Goal: Task Accomplishment & Management: Manage account settings

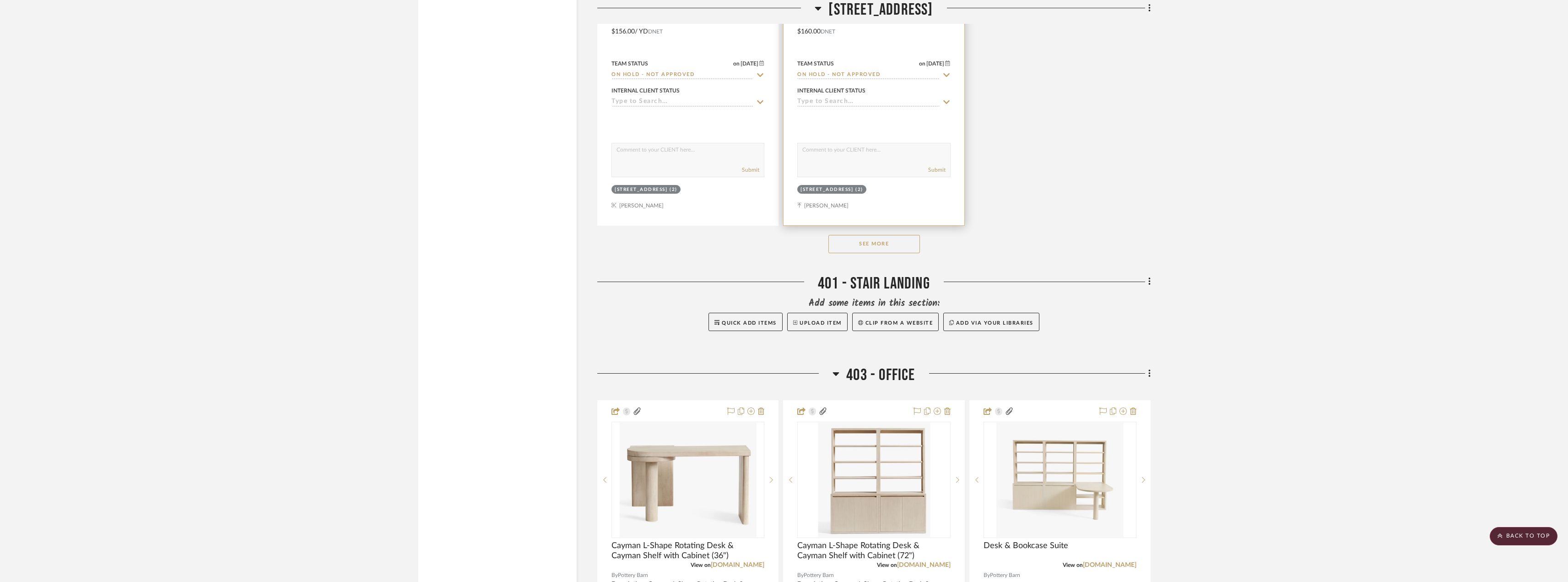
scroll to position [5037, 0]
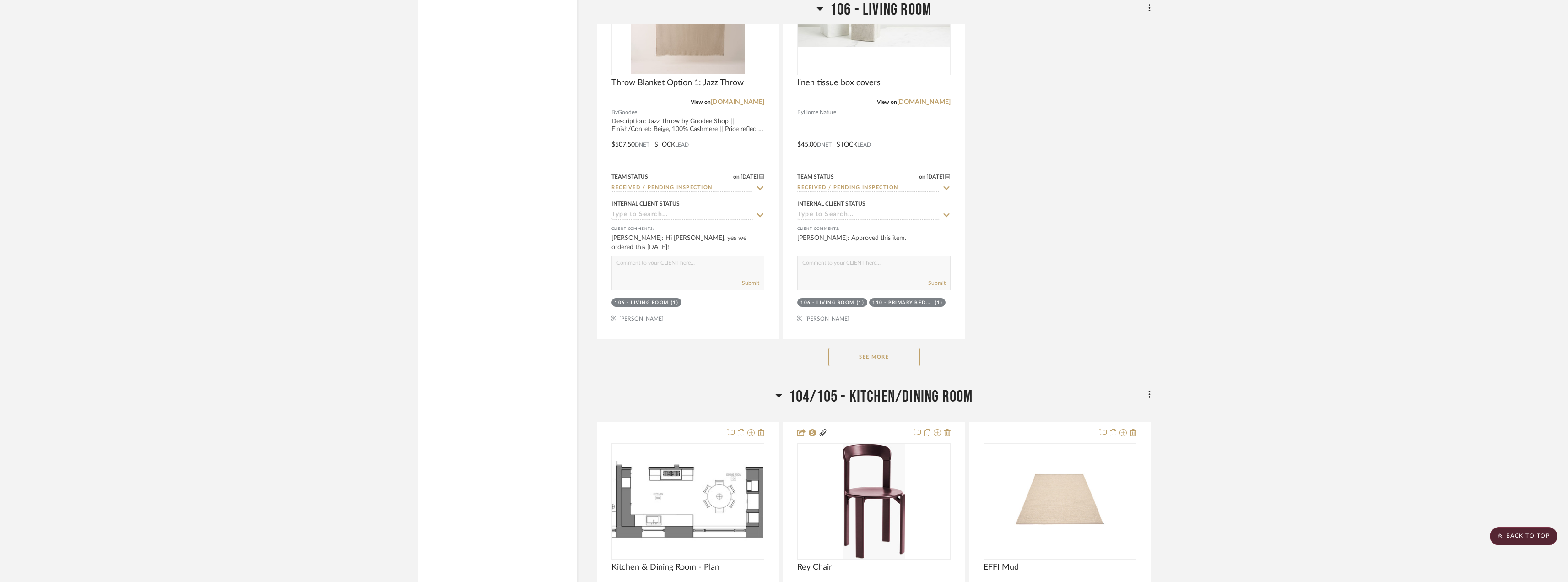
scroll to position [3435, 0]
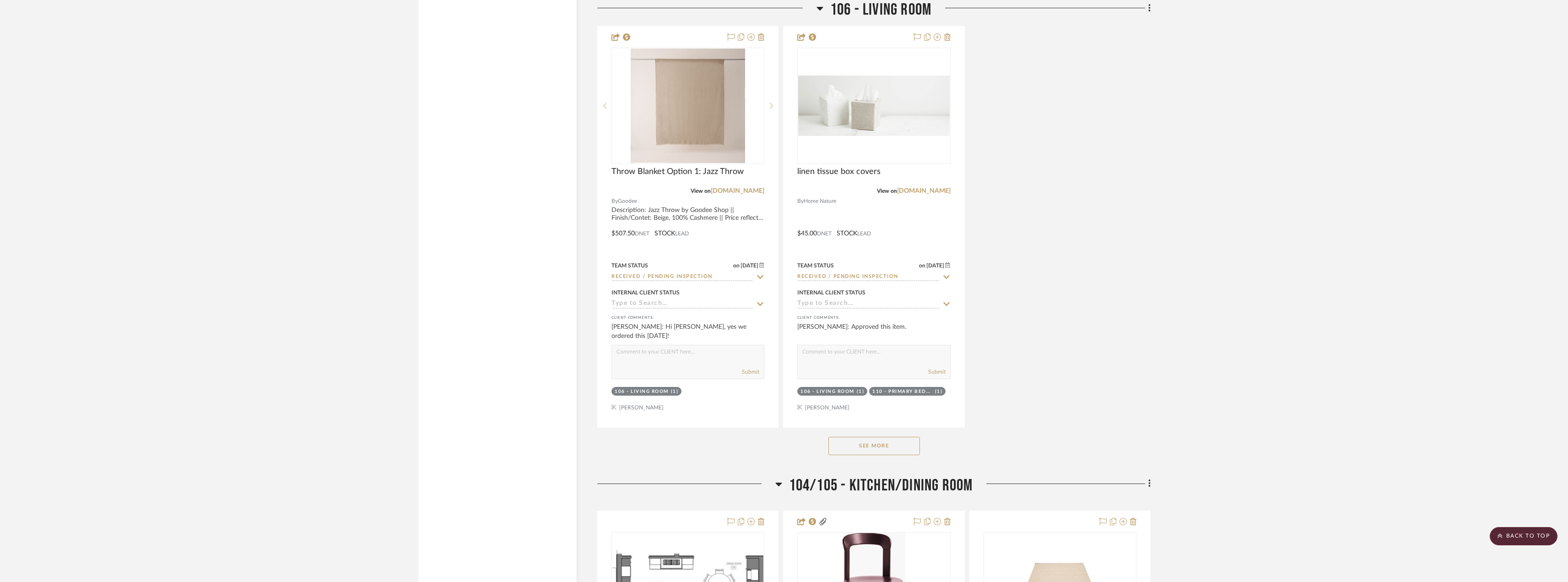
click at [884, 447] on button "See More" at bounding box center [874, 446] width 92 height 18
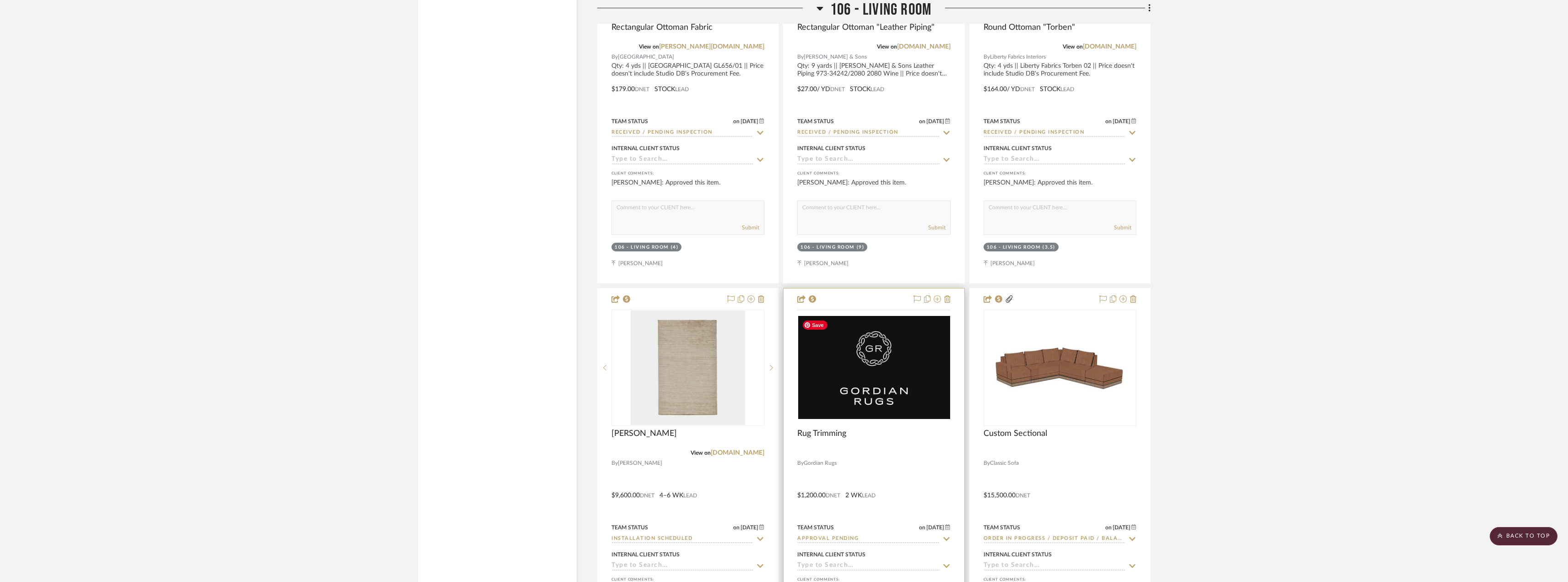
scroll to position [6366, 0]
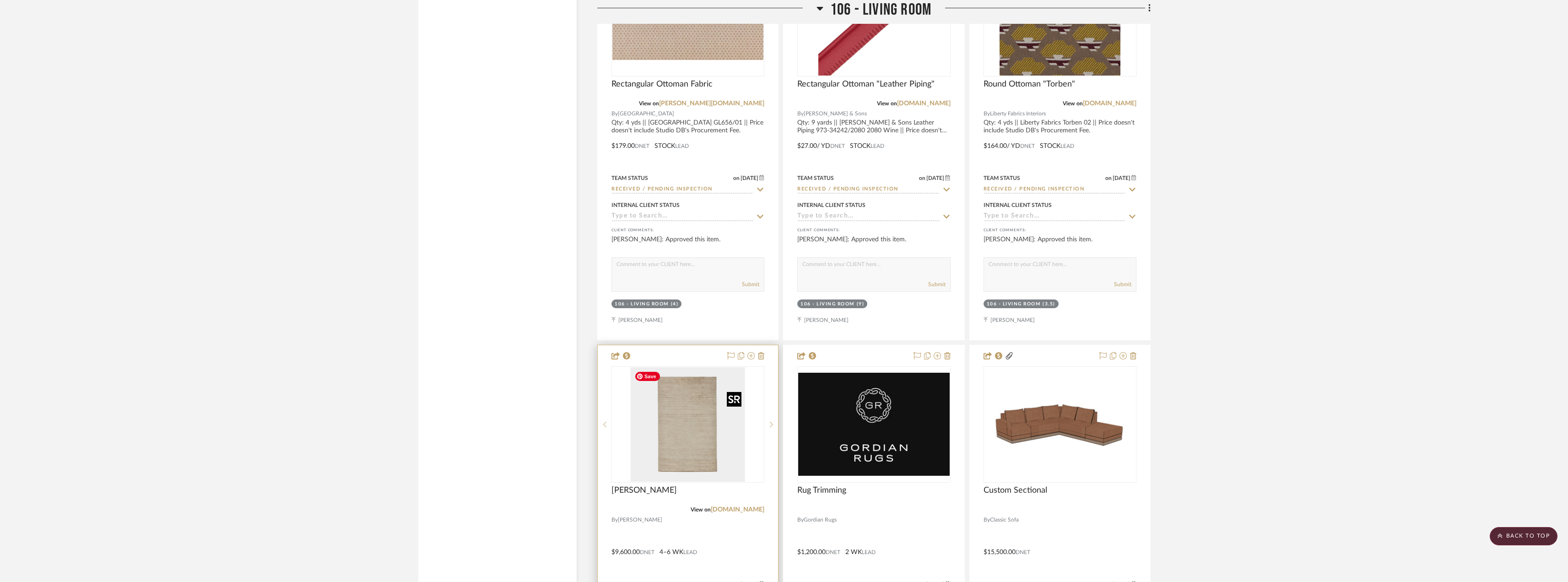
click at [0, 0] on img at bounding box center [0, 0] width 0 height 0
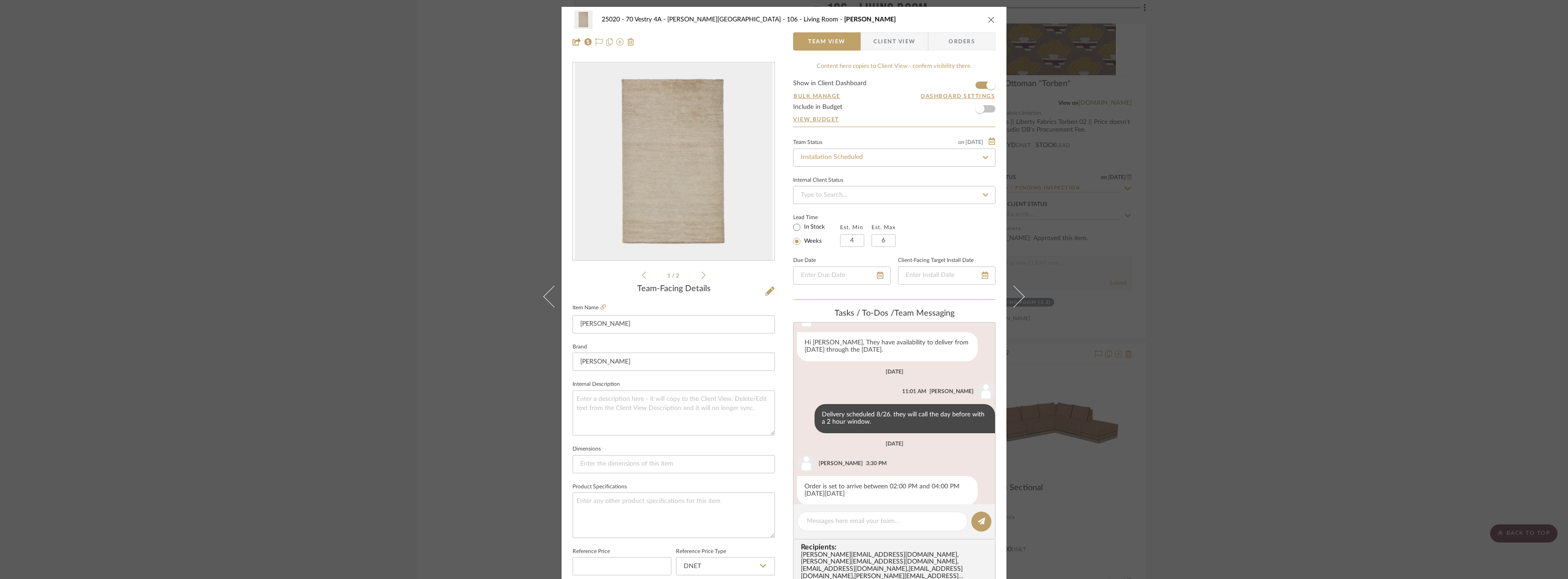
scroll to position [566, 0]
click at [875, 36] on span "Client View" at bounding box center [894, 42] width 42 height 18
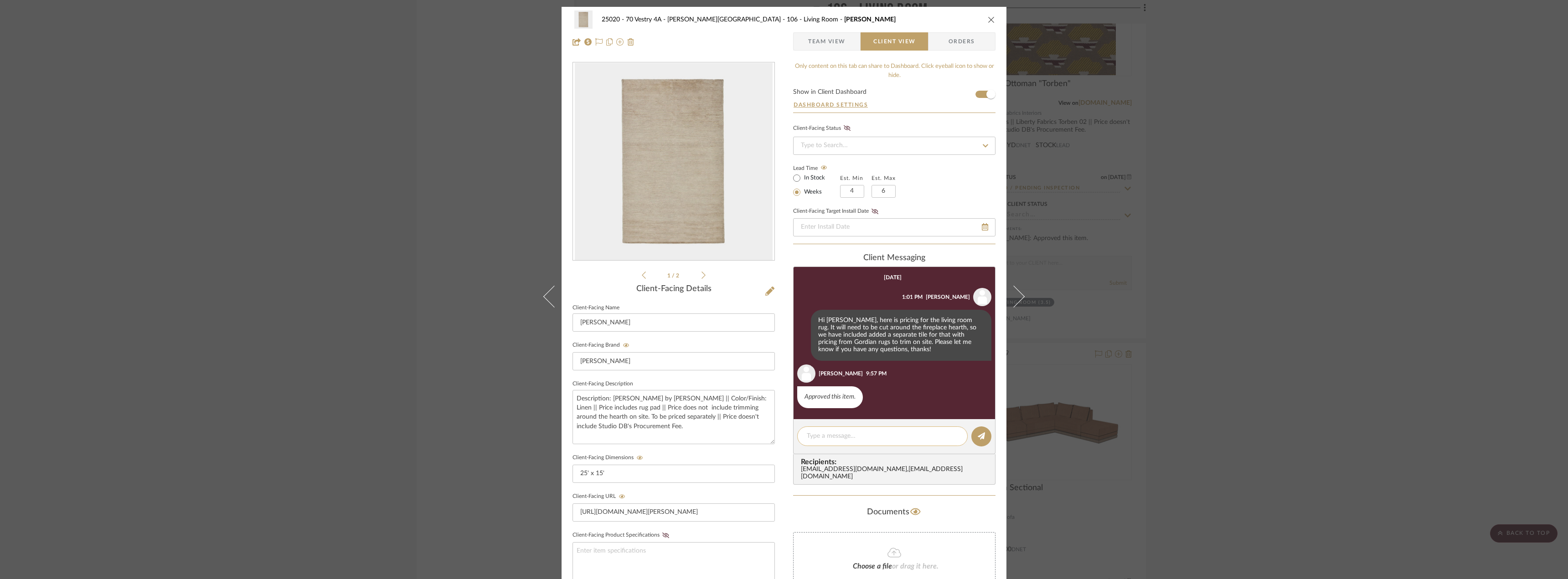
click at [833, 438] on textarea at bounding box center [882, 436] width 151 height 10
type textarea "n"
click at [820, 44] on span "Team View" at bounding box center [827, 42] width 37 height 18
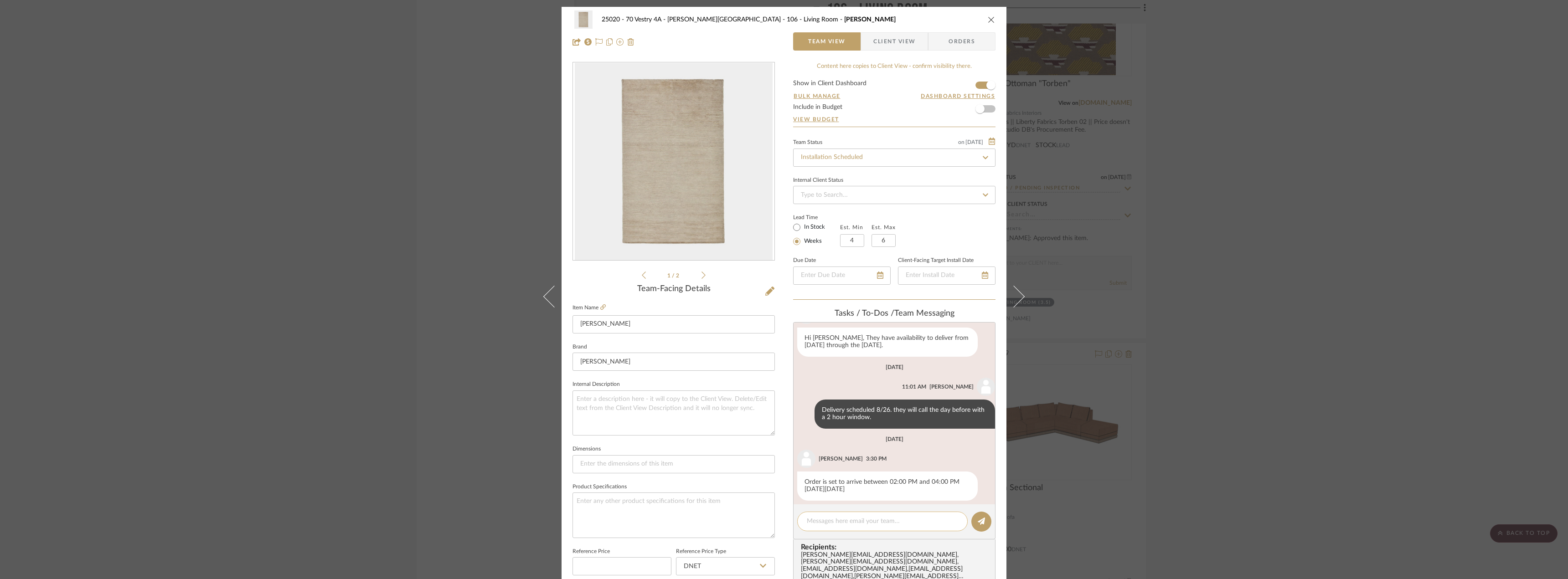
click at [858, 523] on textarea at bounding box center [882, 521] width 151 height 10
type textarea "New delivery scheduled for Wednesday 9/10"
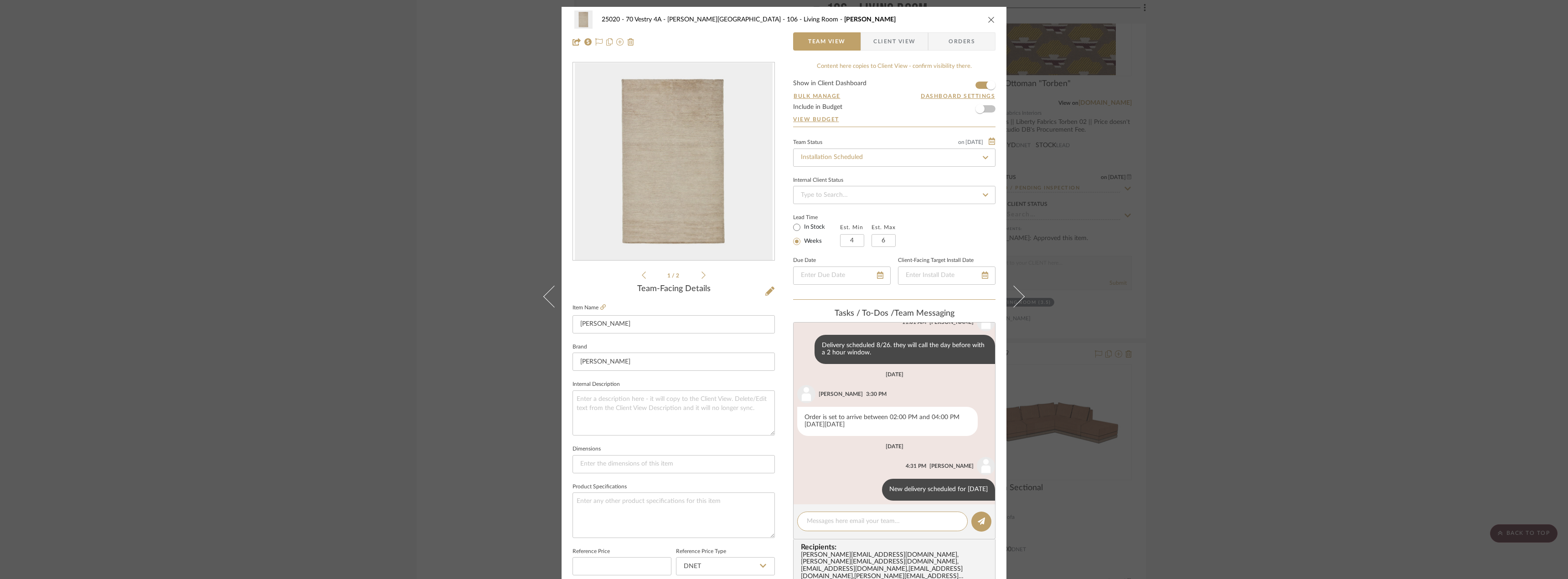
click at [1319, 365] on div "25020 - 70 Vestry 4A - Grant-Stanleigh 106 - Living Room Nora Rug Team View Cli…" at bounding box center [784, 290] width 1568 height 579
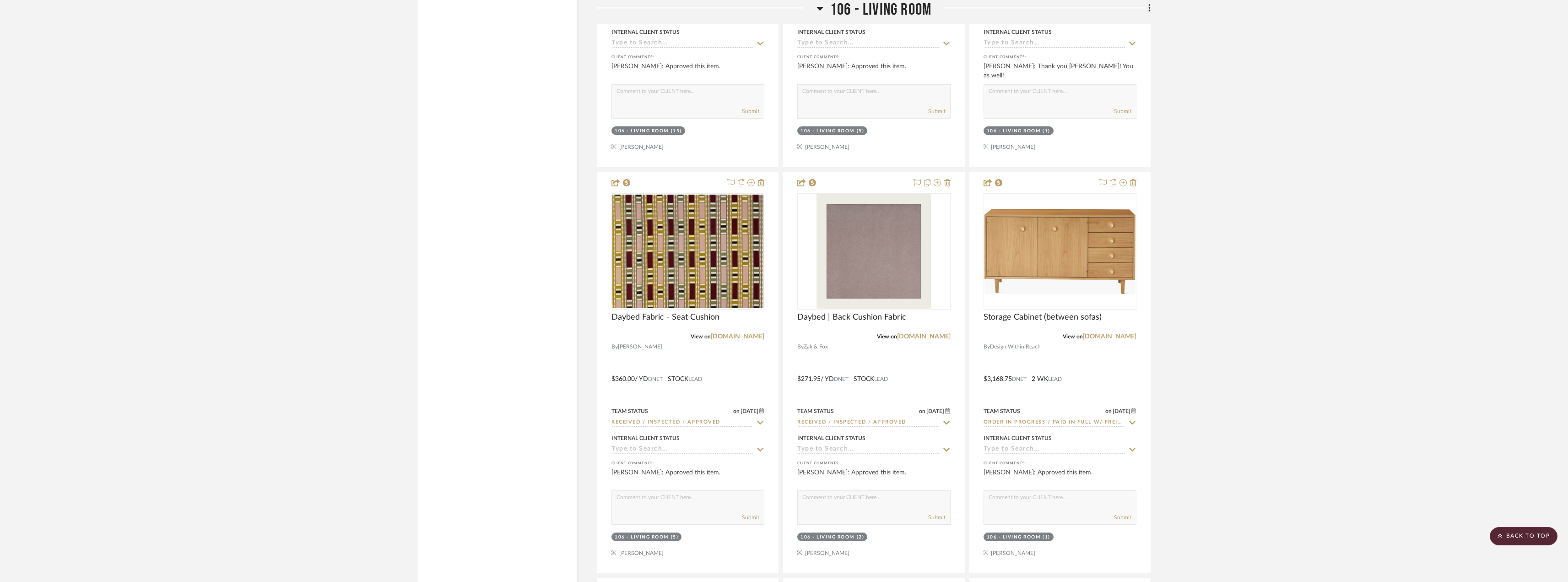
scroll to position [8747, 0]
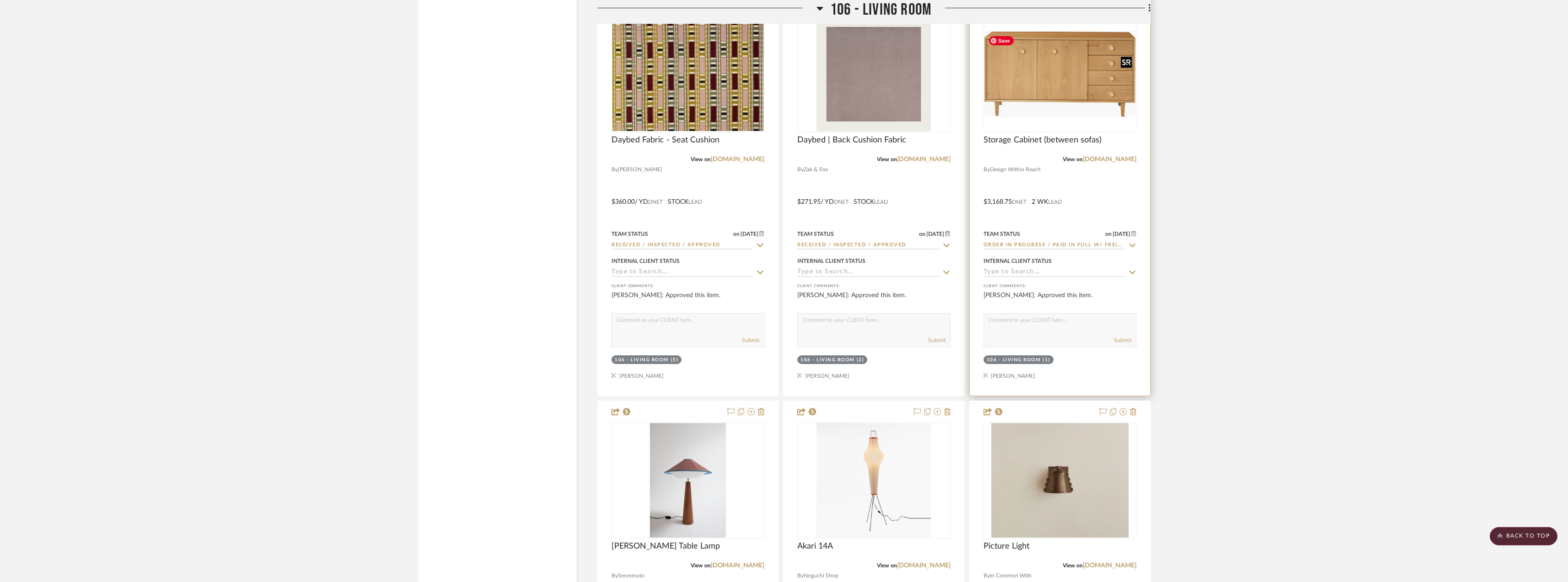
click at [0, 0] on img at bounding box center [0, 0] width 0 height 0
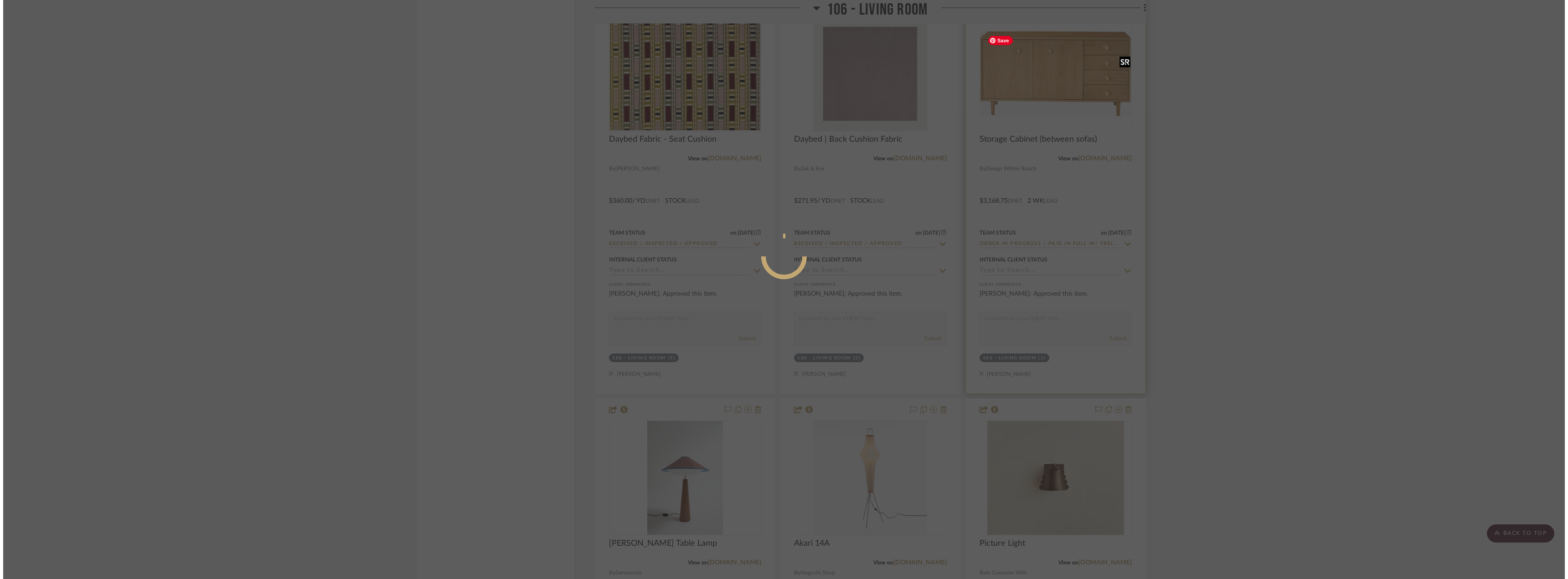
scroll to position [0, 0]
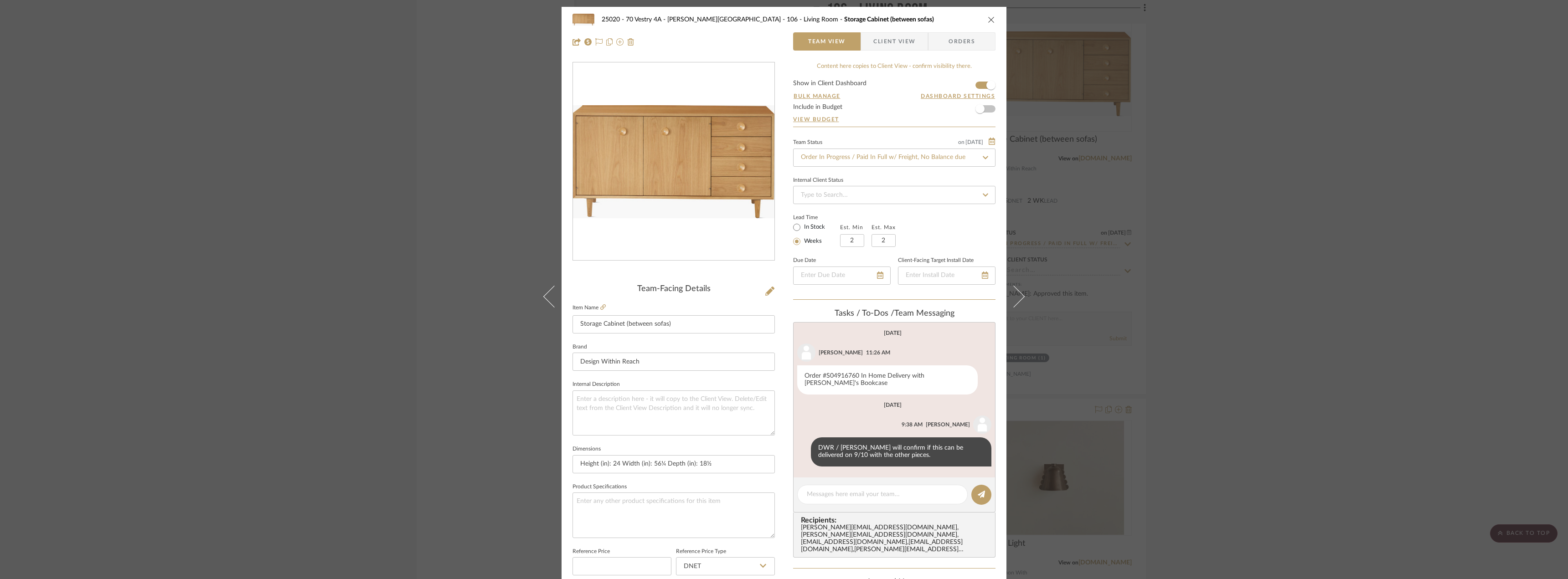
click at [1272, 320] on div "25020 - 70 Vestry 4A - Grant-Stanleigh 106 - Living Room Storage Cabinet (betwe…" at bounding box center [784, 290] width 1568 height 579
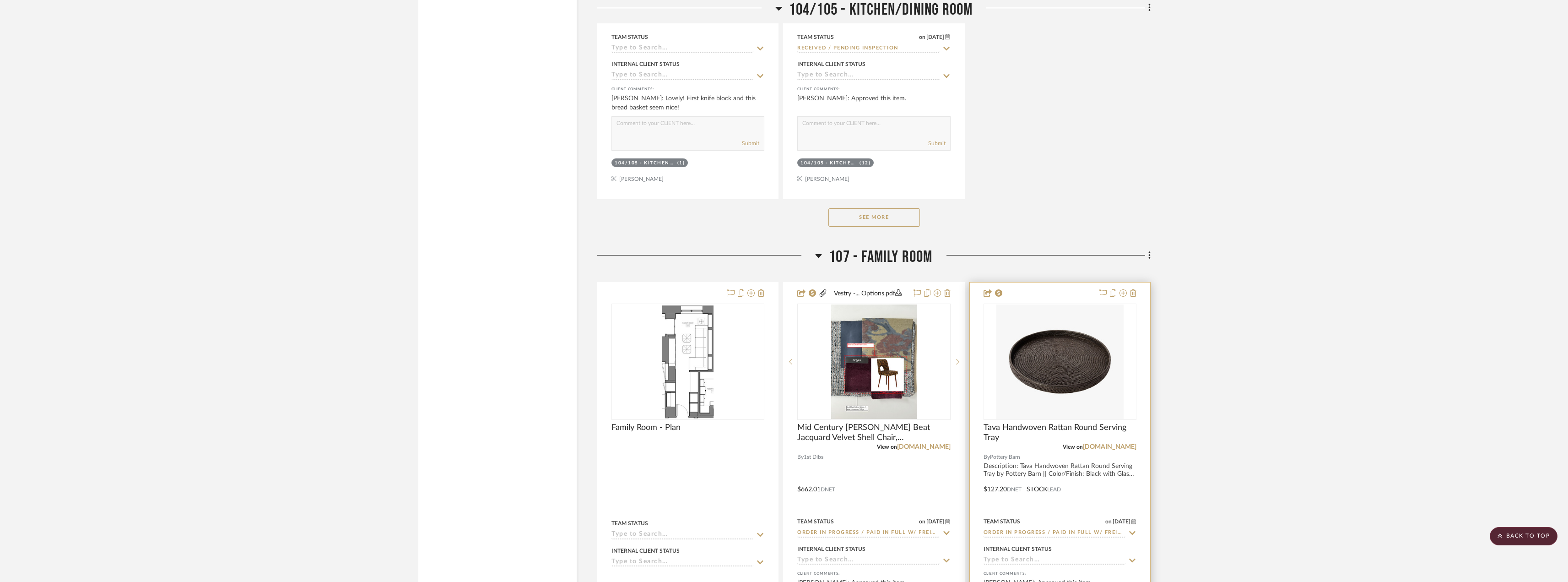
scroll to position [11220, 0]
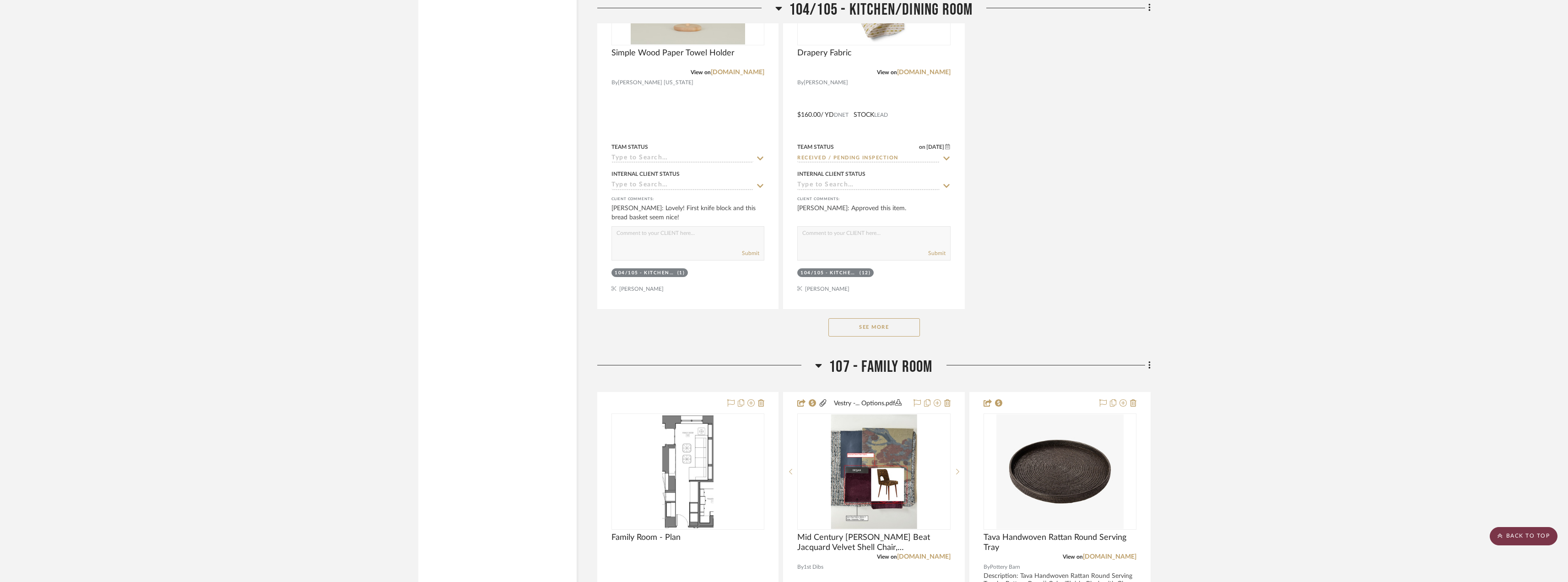
click at [1513, 531] on scroll-to-top-button "BACK TO TOP" at bounding box center [1524, 536] width 68 height 18
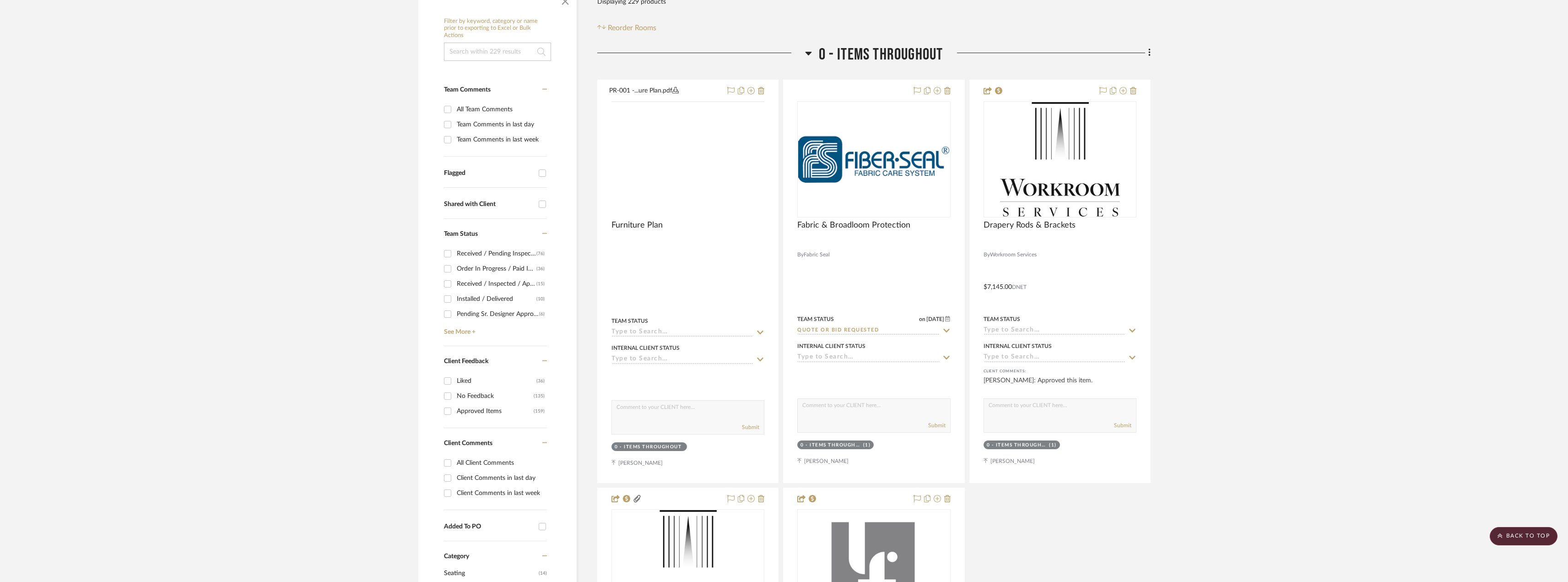
scroll to position [0, 0]
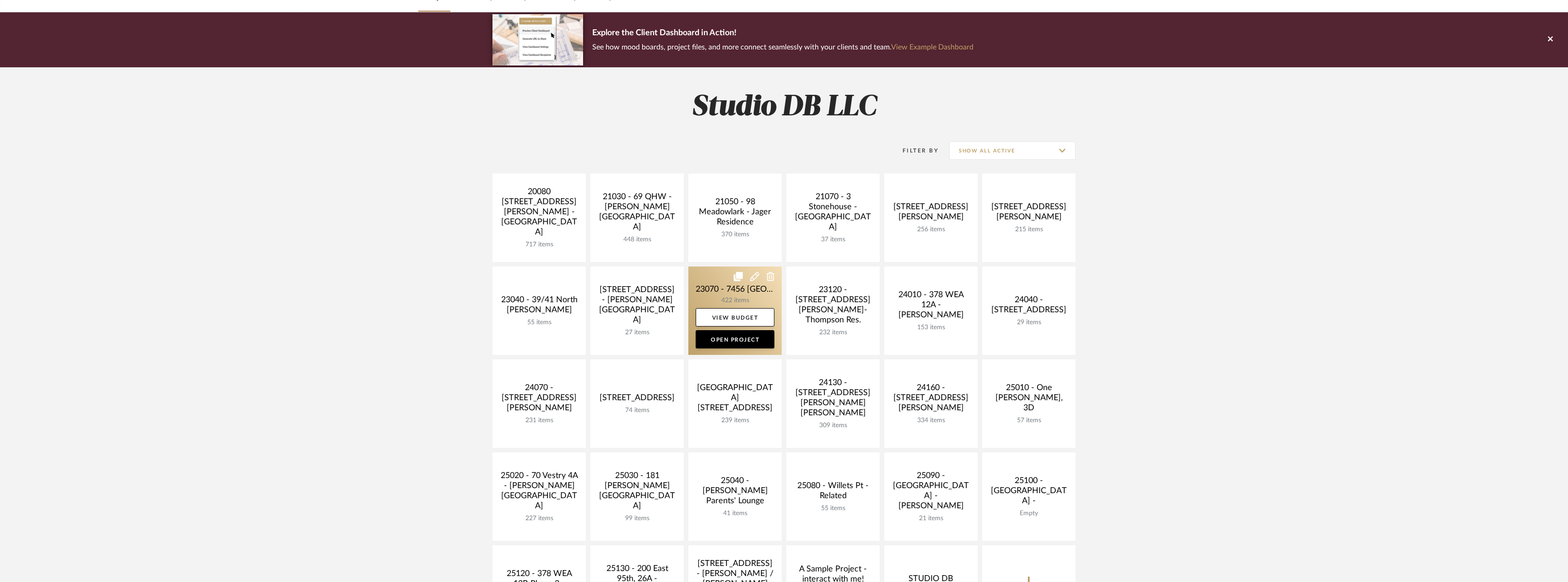
scroll to position [137, 0]
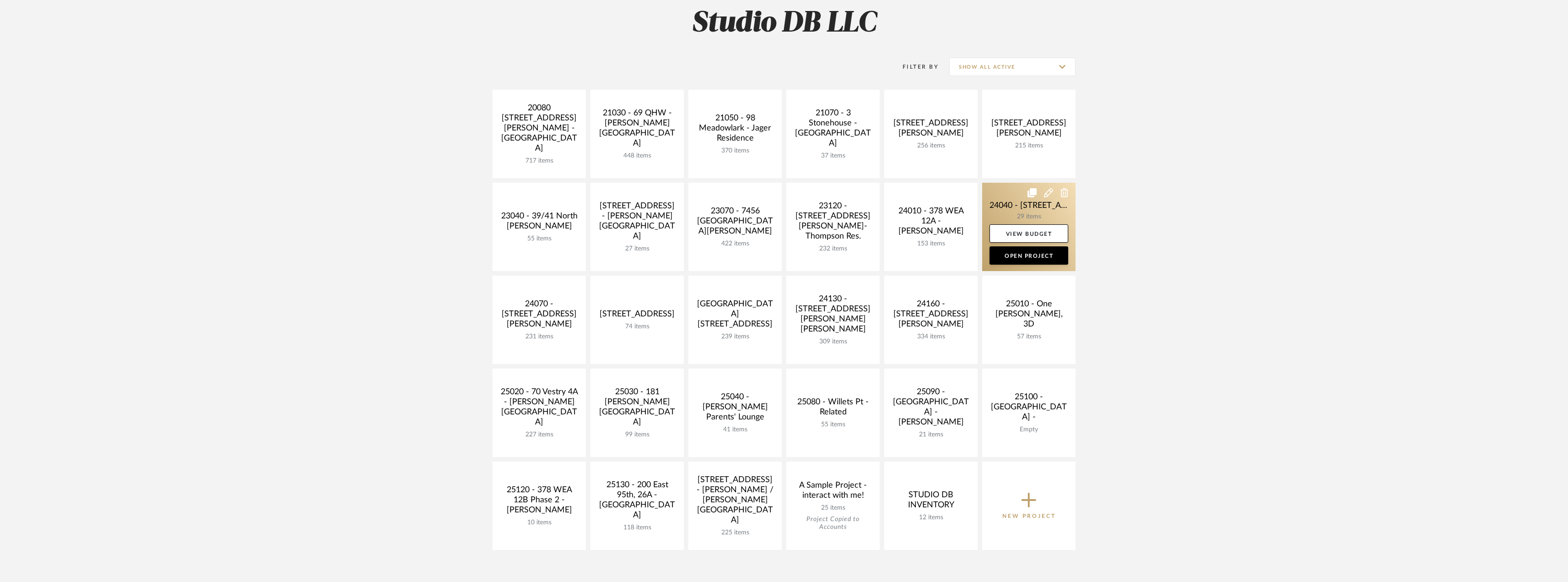
click at [1021, 209] on link at bounding box center [1029, 227] width 93 height 89
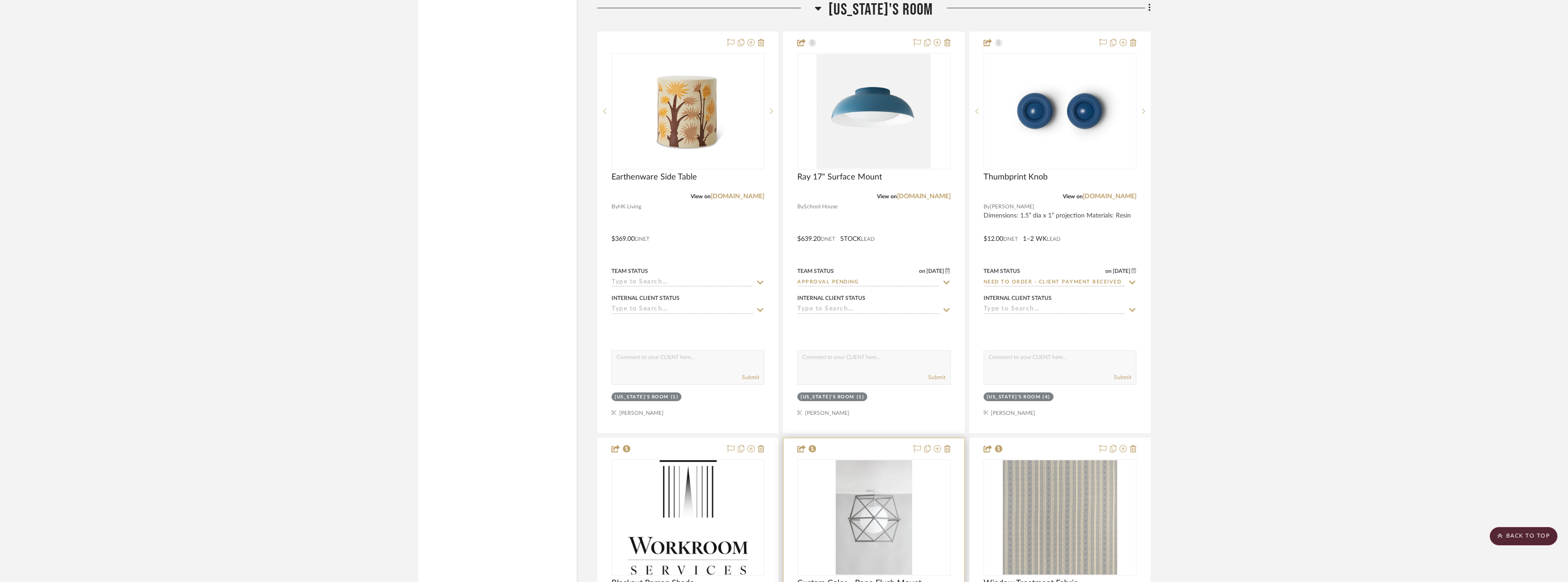
scroll to position [4121, 0]
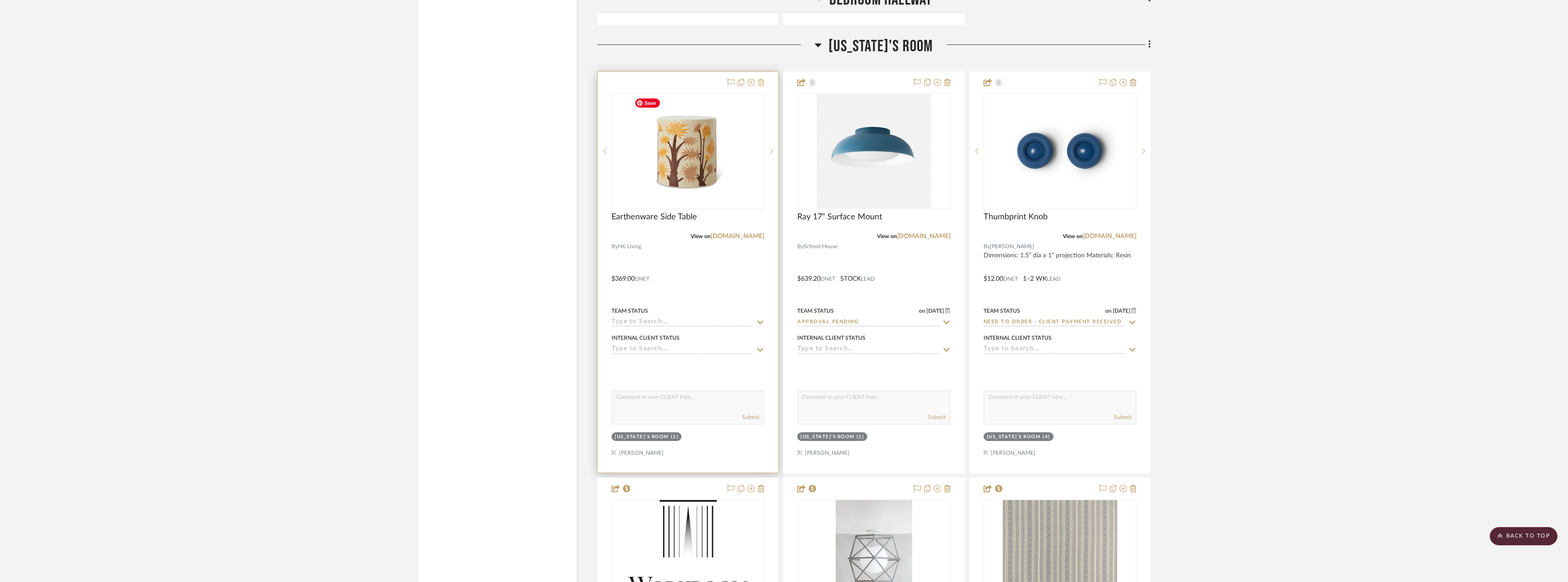
click at [764, 82] on icon at bounding box center [761, 82] width 6 height 7
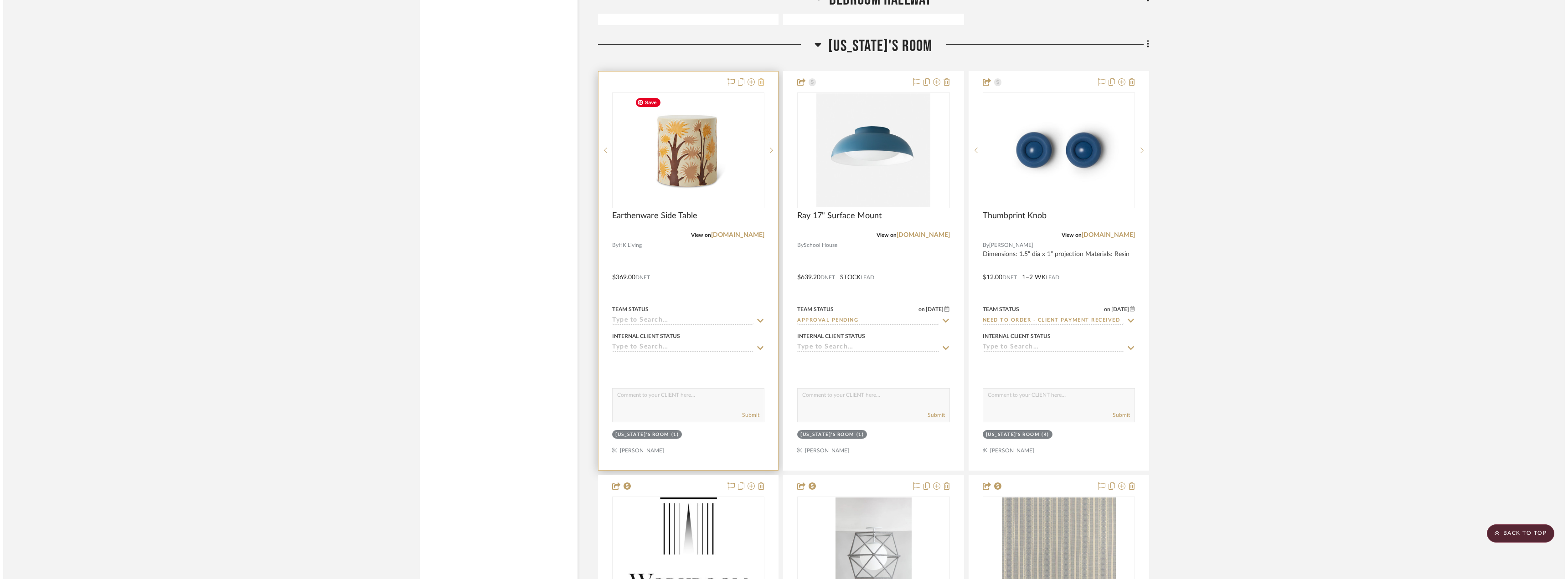
scroll to position [0, 0]
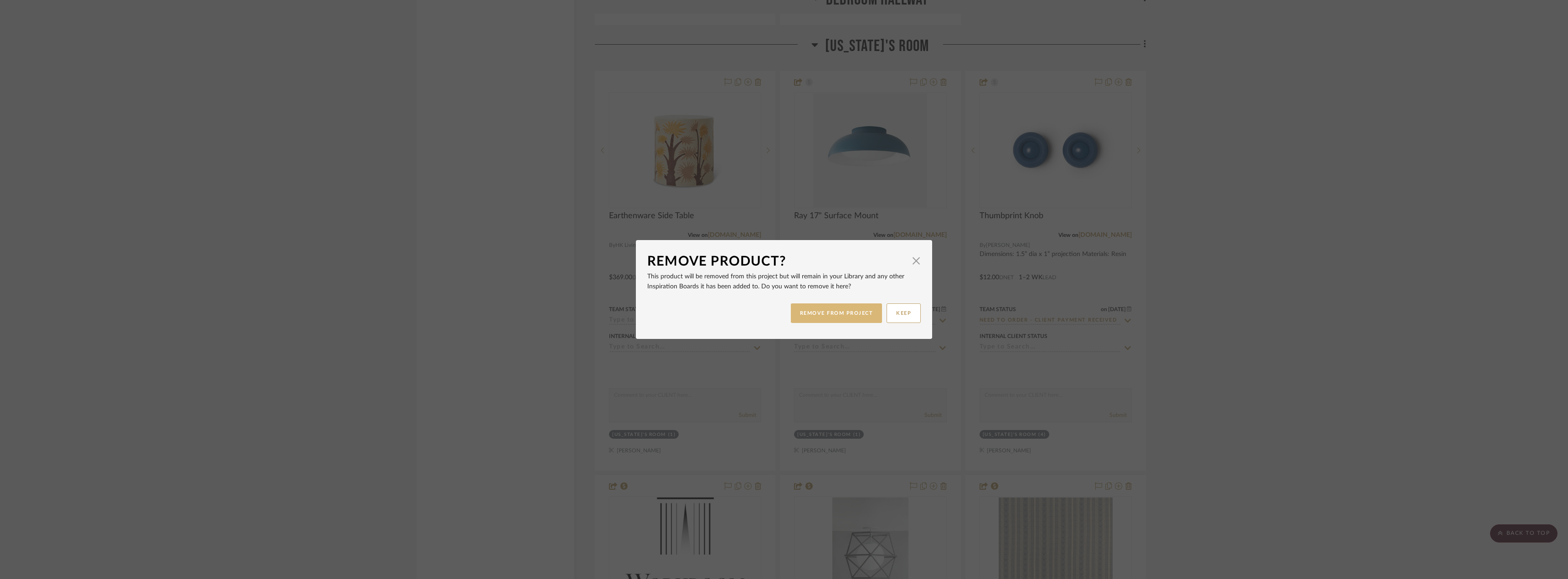
click at [825, 311] on button "REMOVE FROM PROJECT" at bounding box center [836, 313] width 92 height 20
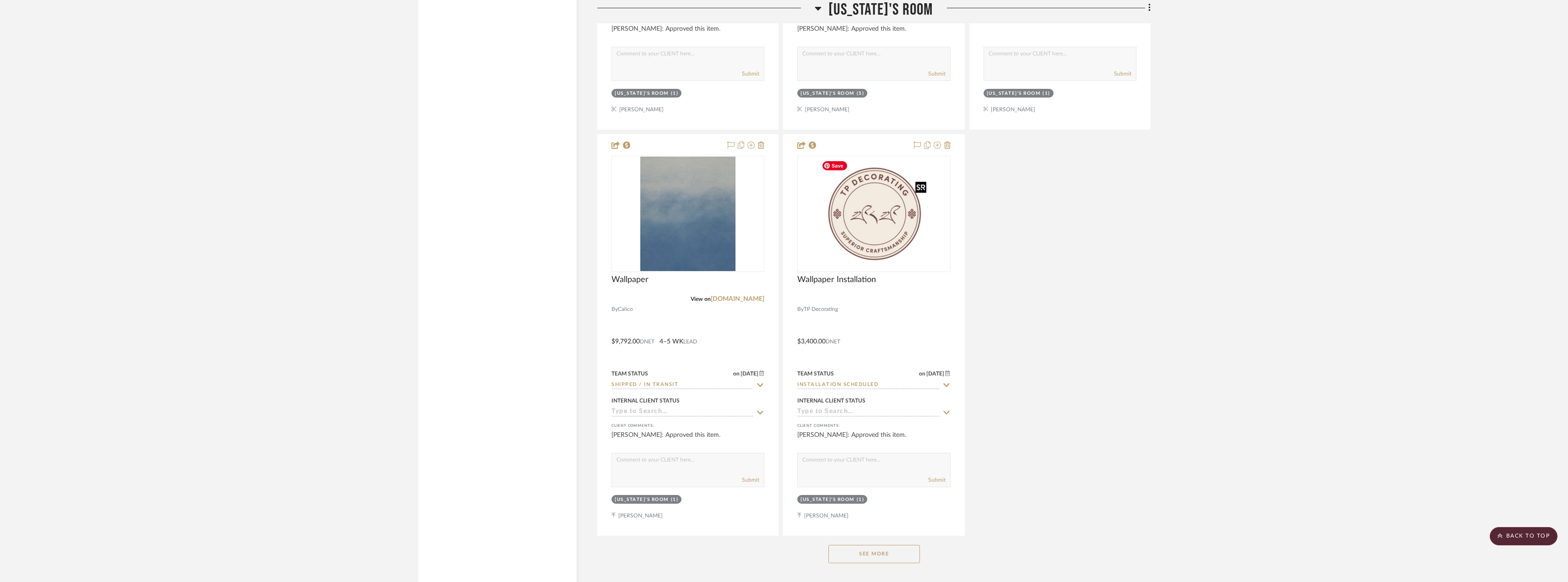
scroll to position [4991, 0]
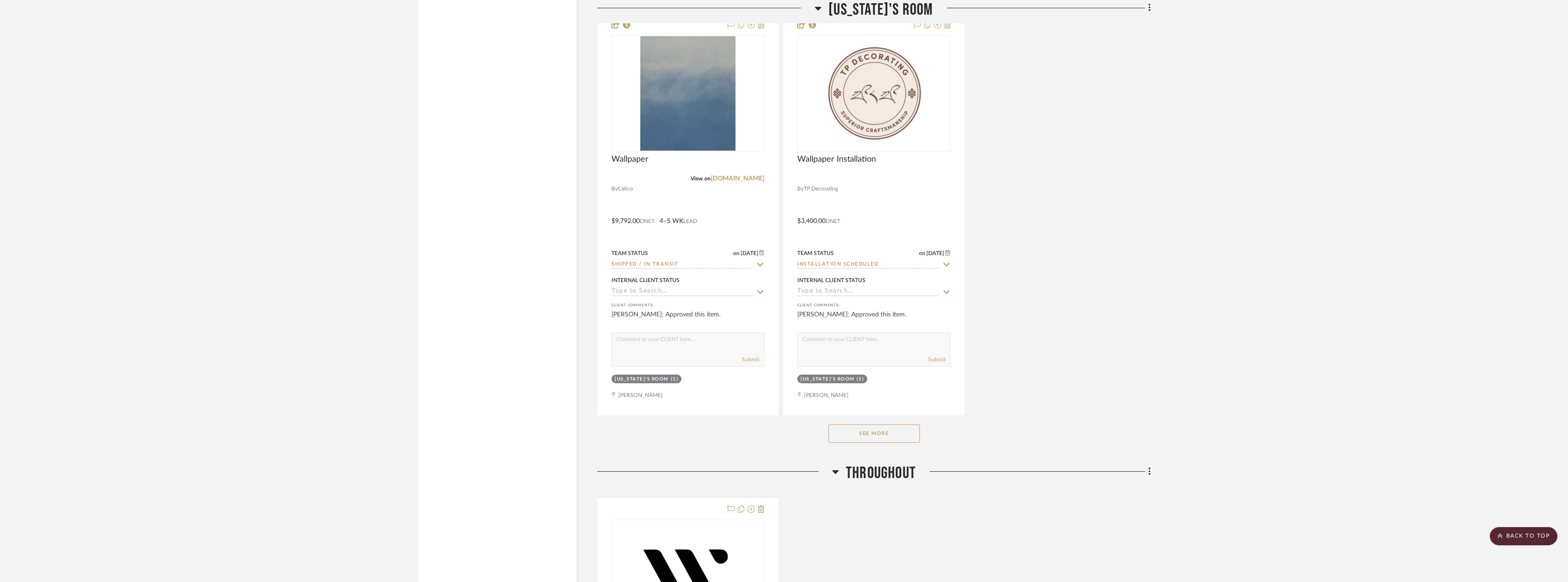
click at [908, 434] on button "See More" at bounding box center [874, 434] width 92 height 18
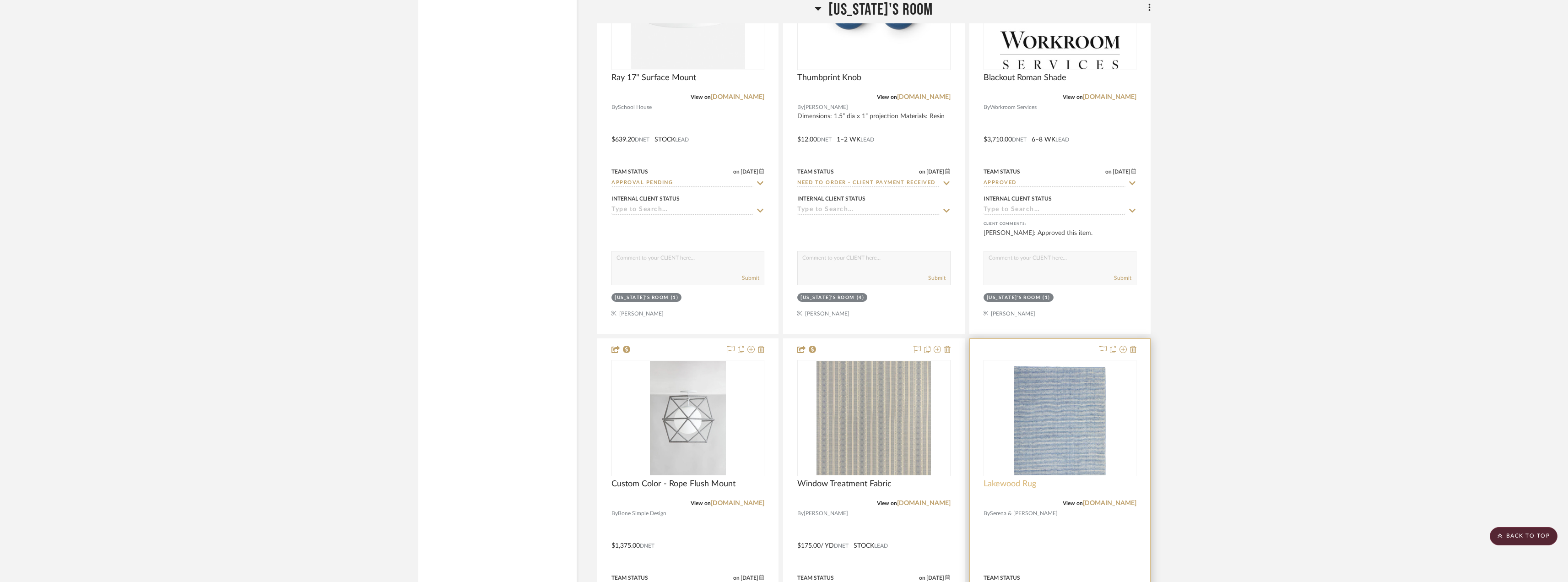
scroll to position [4030, 0]
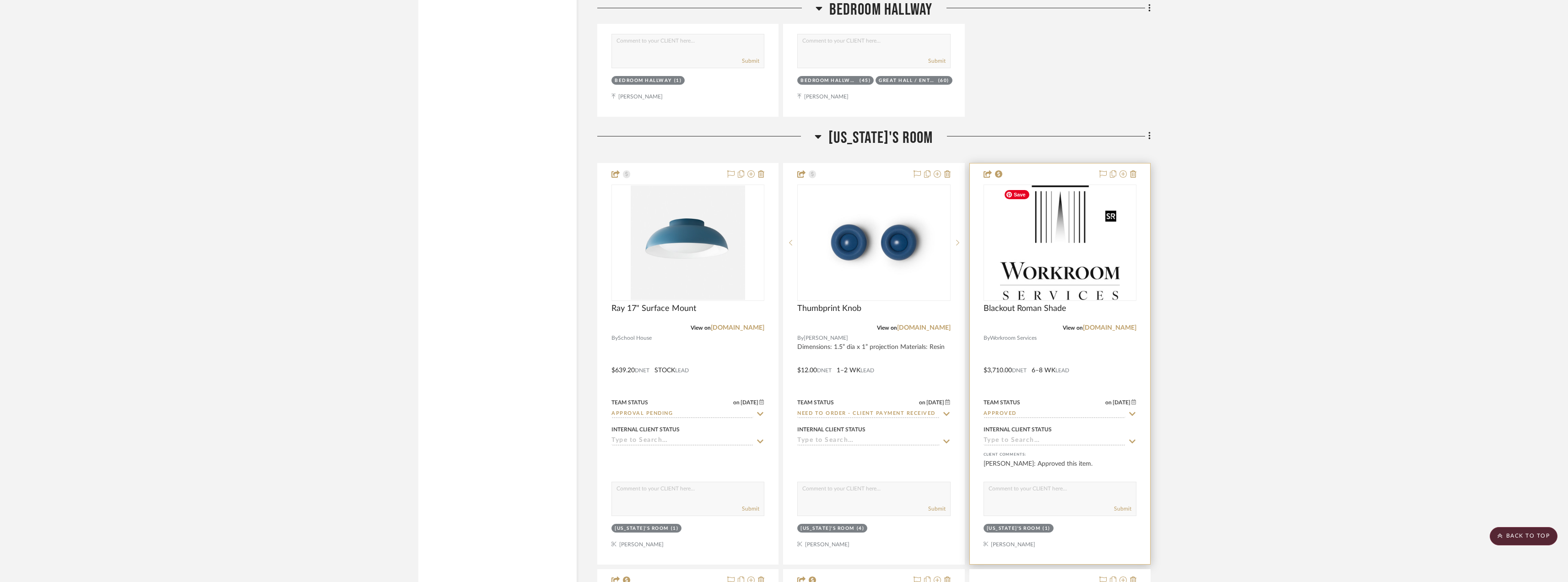
click at [0, 0] on img at bounding box center [0, 0] width 0 height 0
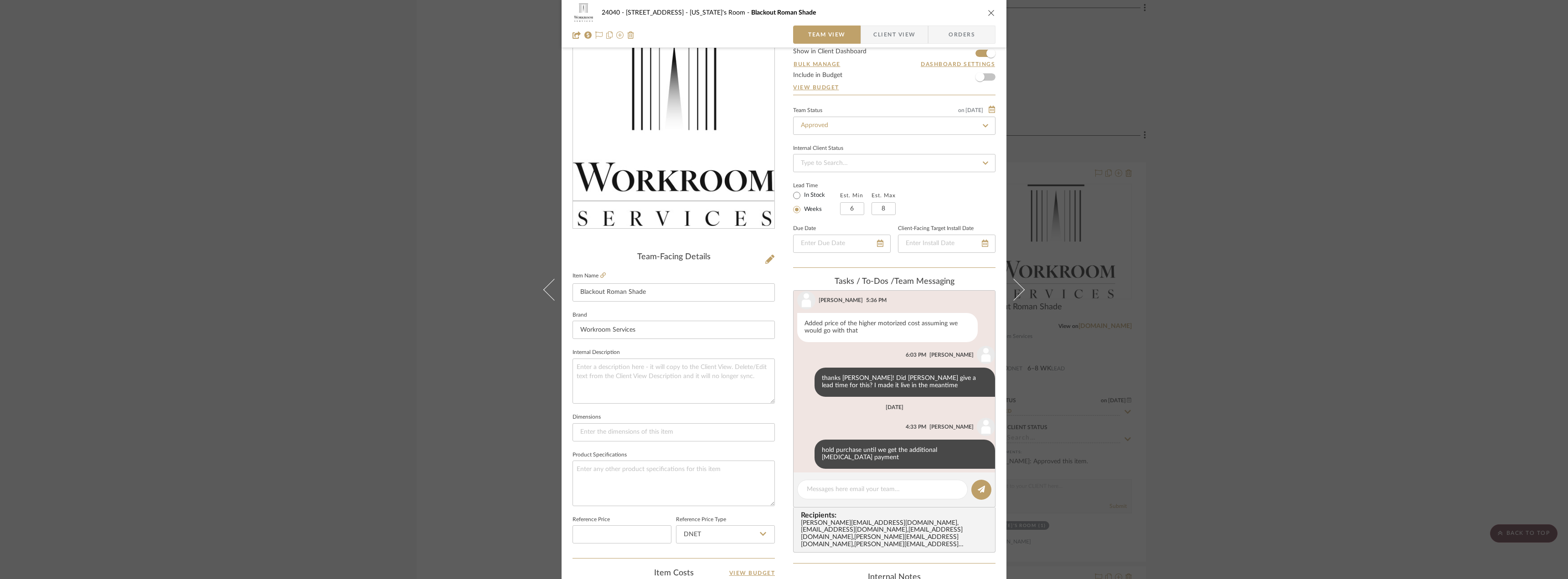
scroll to position [0, 0]
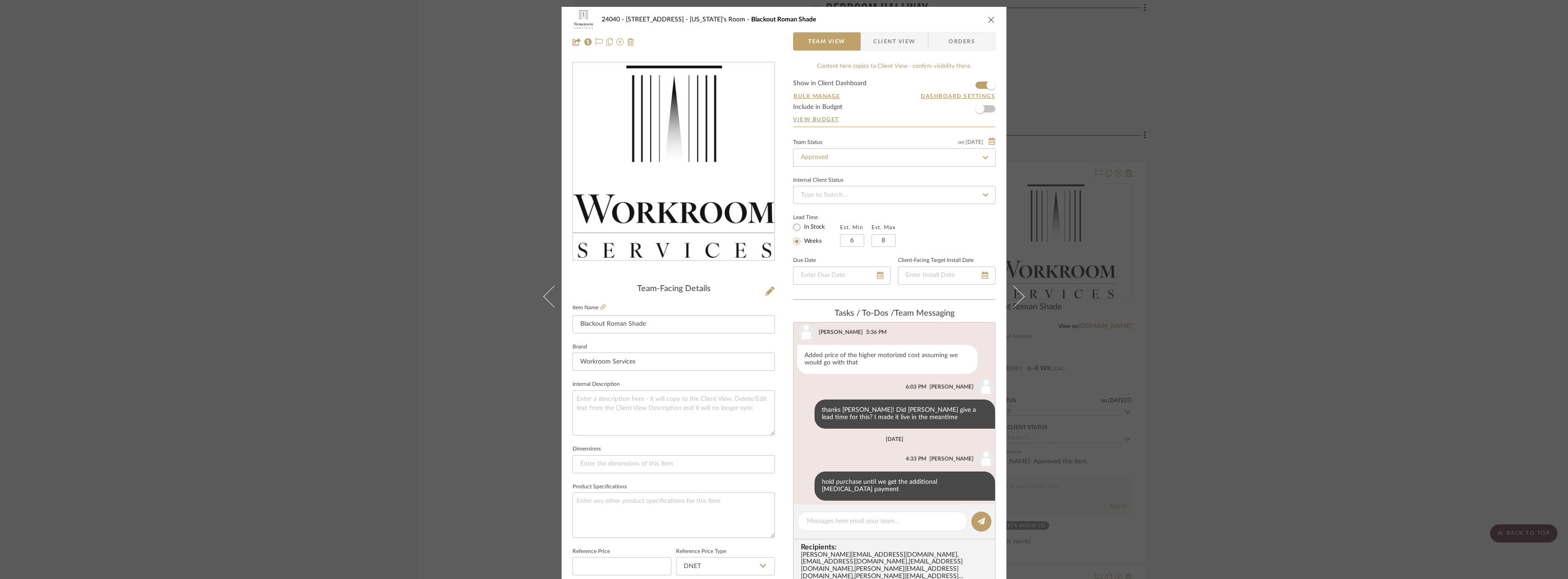
click at [1321, 314] on div "24040 - 171 Columbia Heights Georgia's Room Blackout Roman Shade Team View Clie…" at bounding box center [784, 290] width 1568 height 579
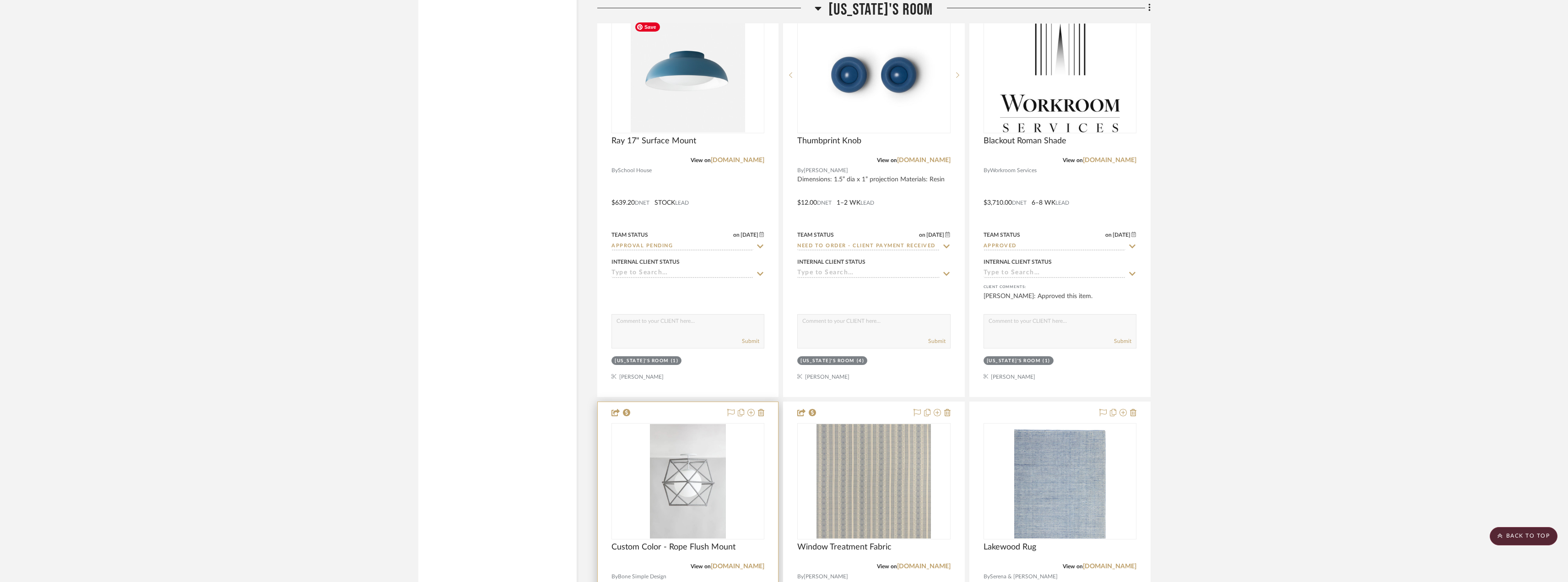
scroll to position [4305, 0]
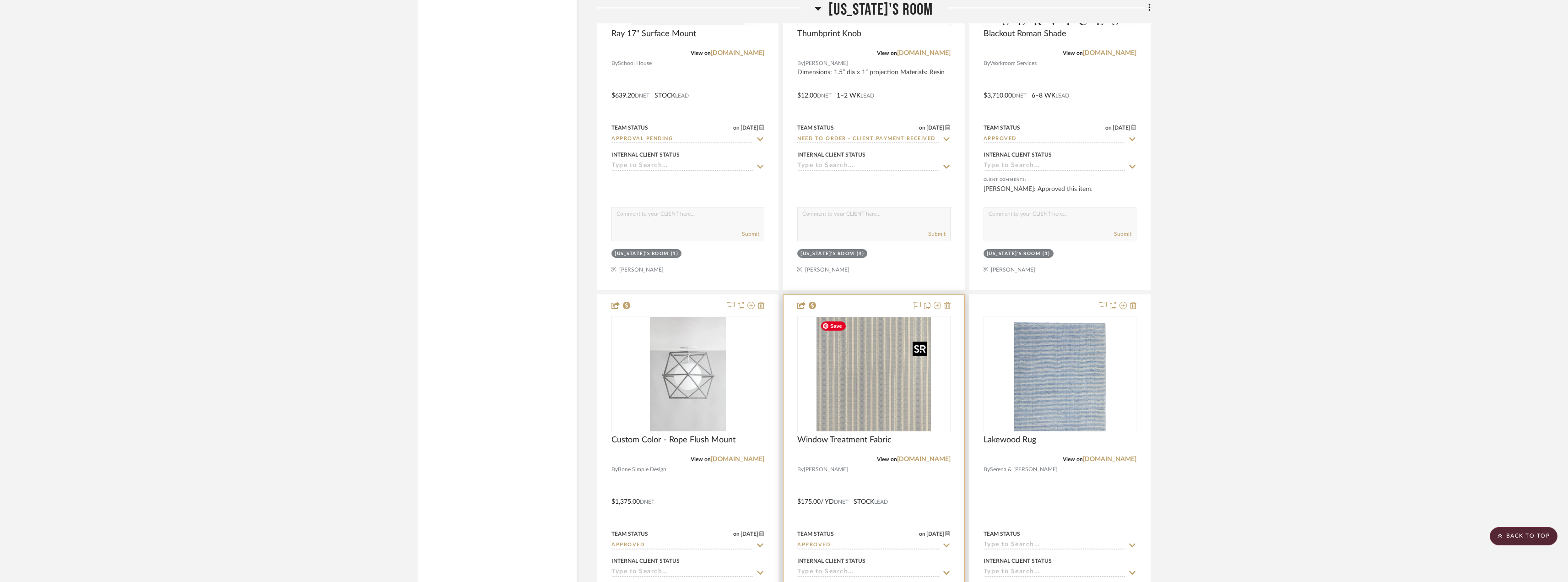
click at [833, 391] on img "0" at bounding box center [874, 374] width 114 height 114
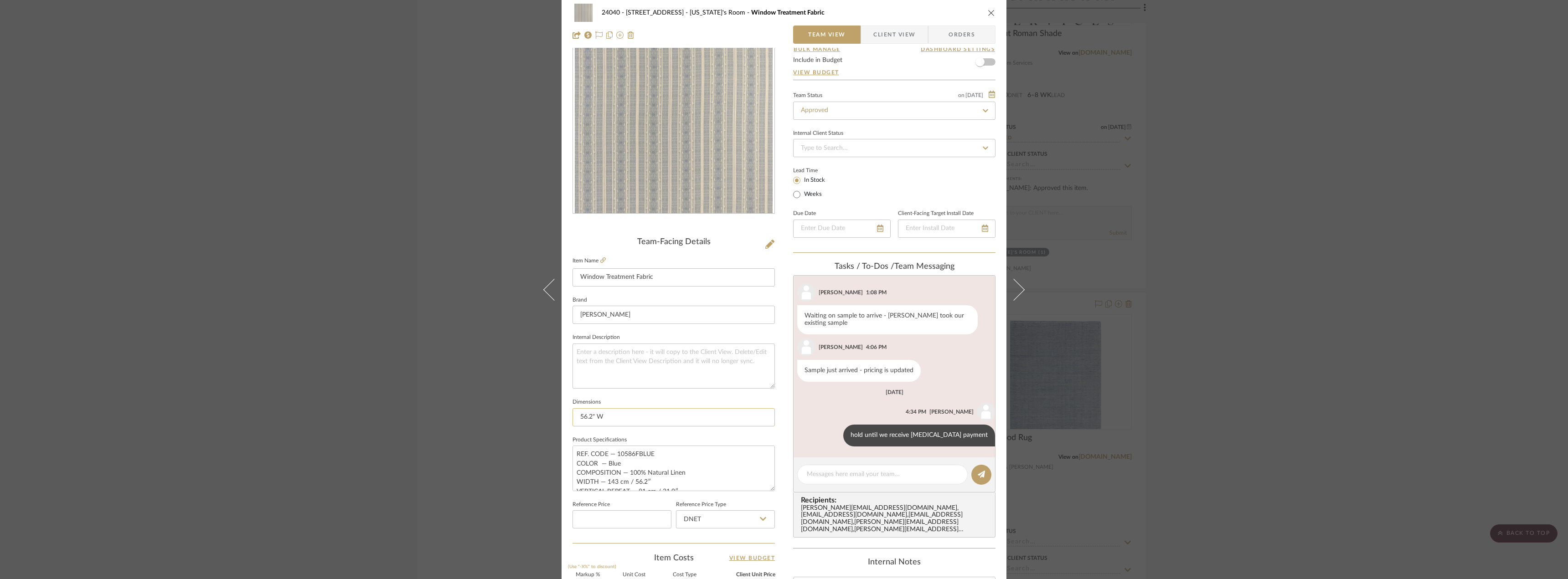
scroll to position [269, 0]
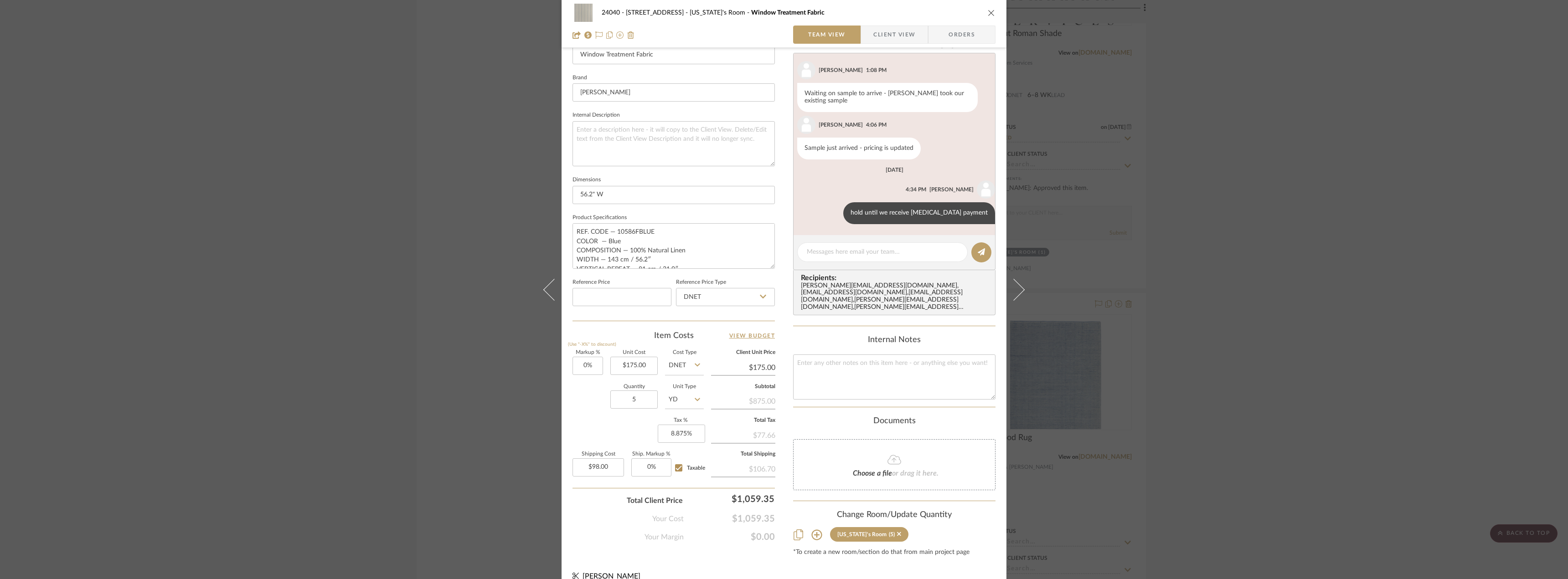
click at [1336, 329] on div "24040 - 171 Columbia Heights Georgia's Room Window Treatment Fabric Team View C…" at bounding box center [784, 290] width 1568 height 579
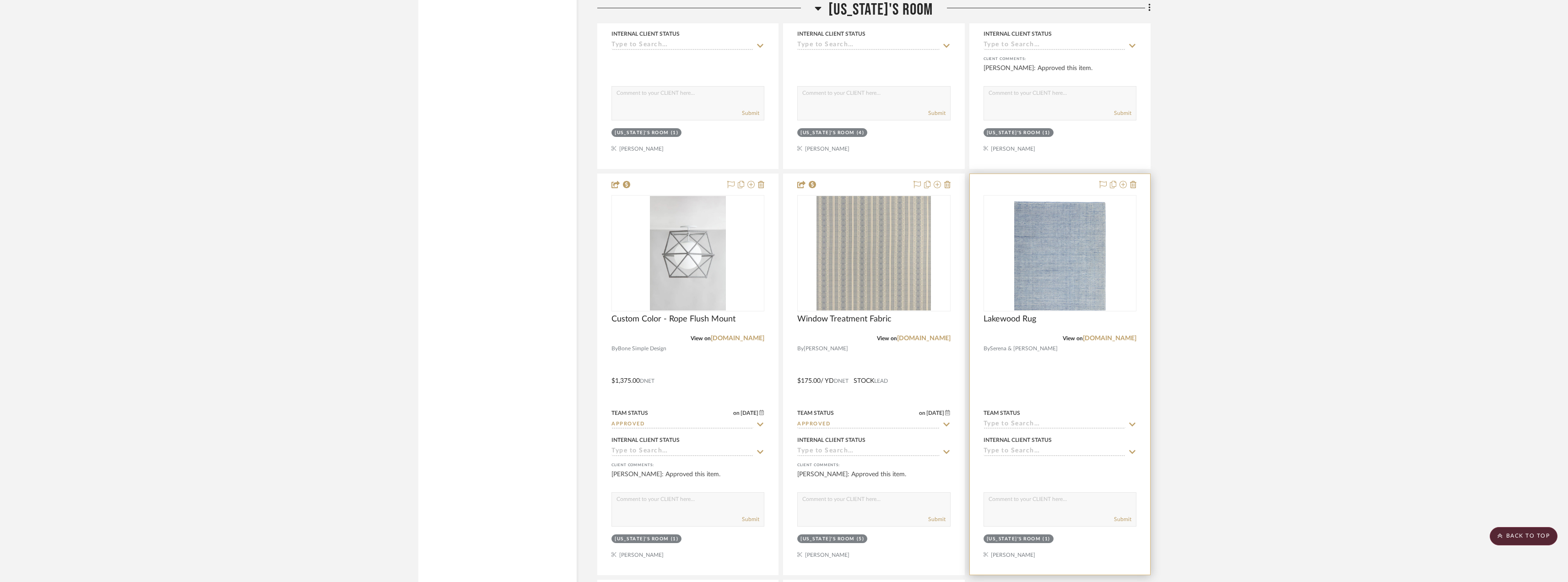
scroll to position [4442, 0]
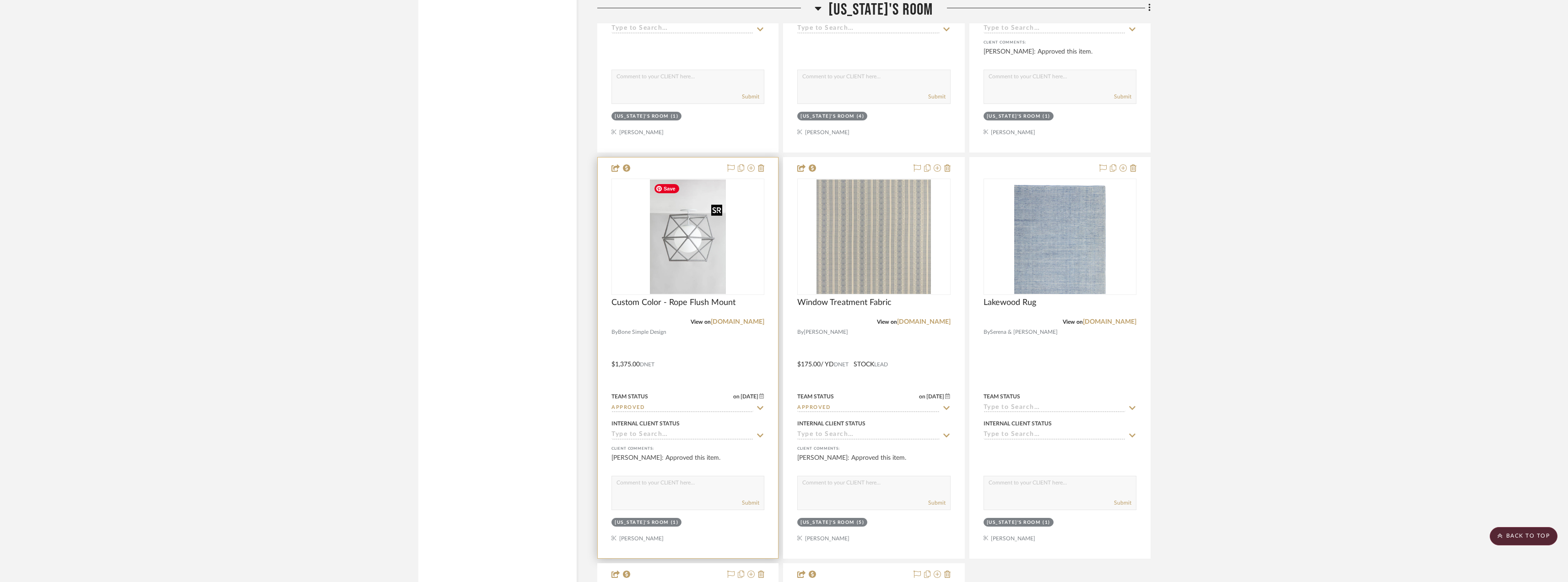
click at [703, 246] on img "0" at bounding box center [688, 237] width 76 height 114
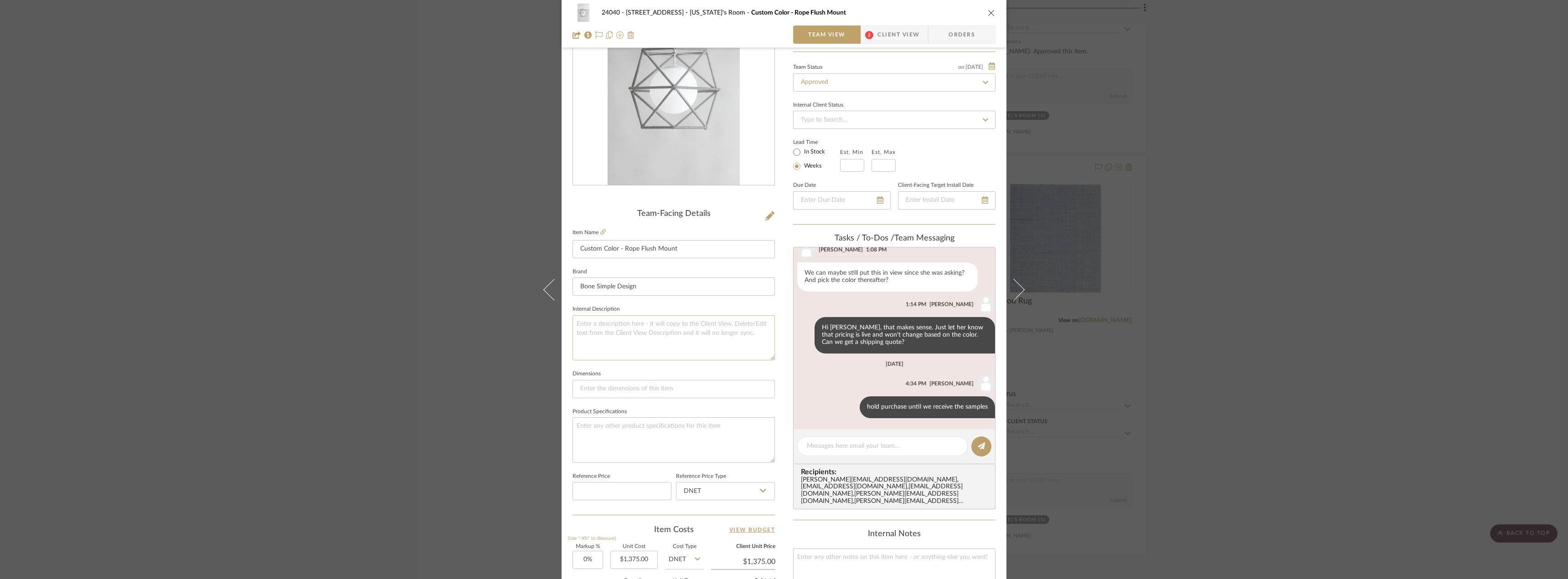
scroll to position [136, 0]
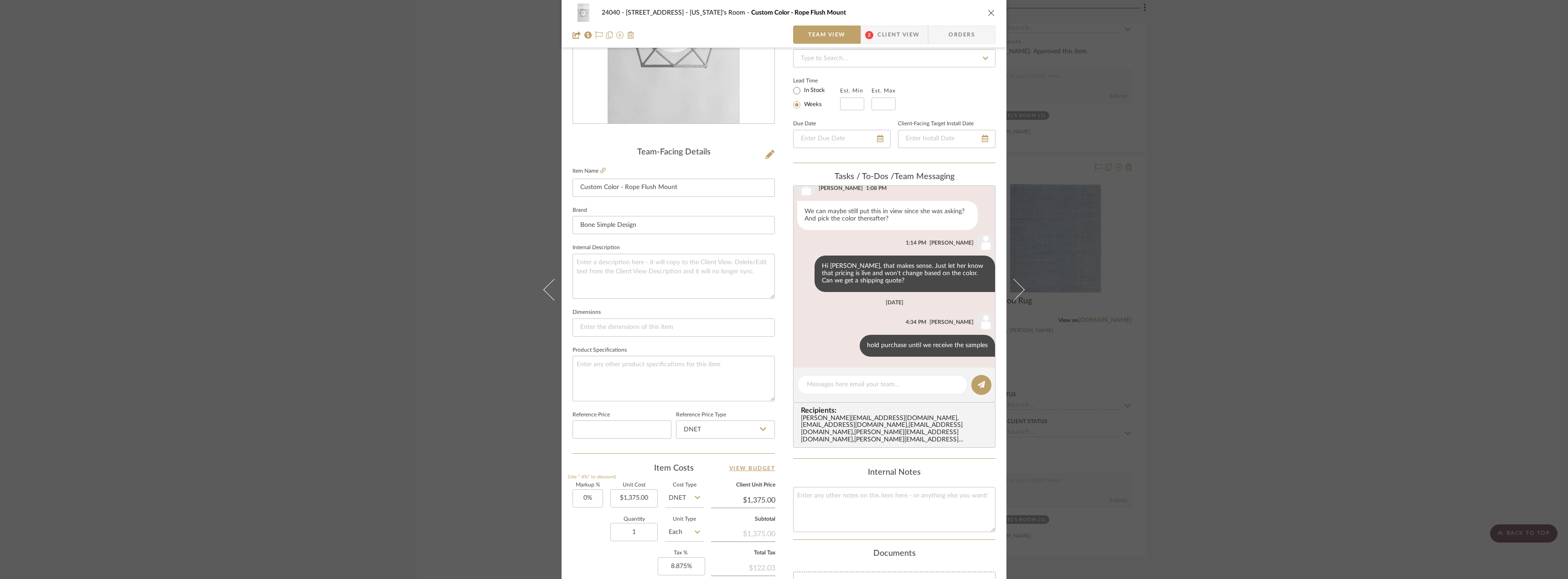
click at [880, 32] on span "Client View" at bounding box center [898, 35] width 42 height 18
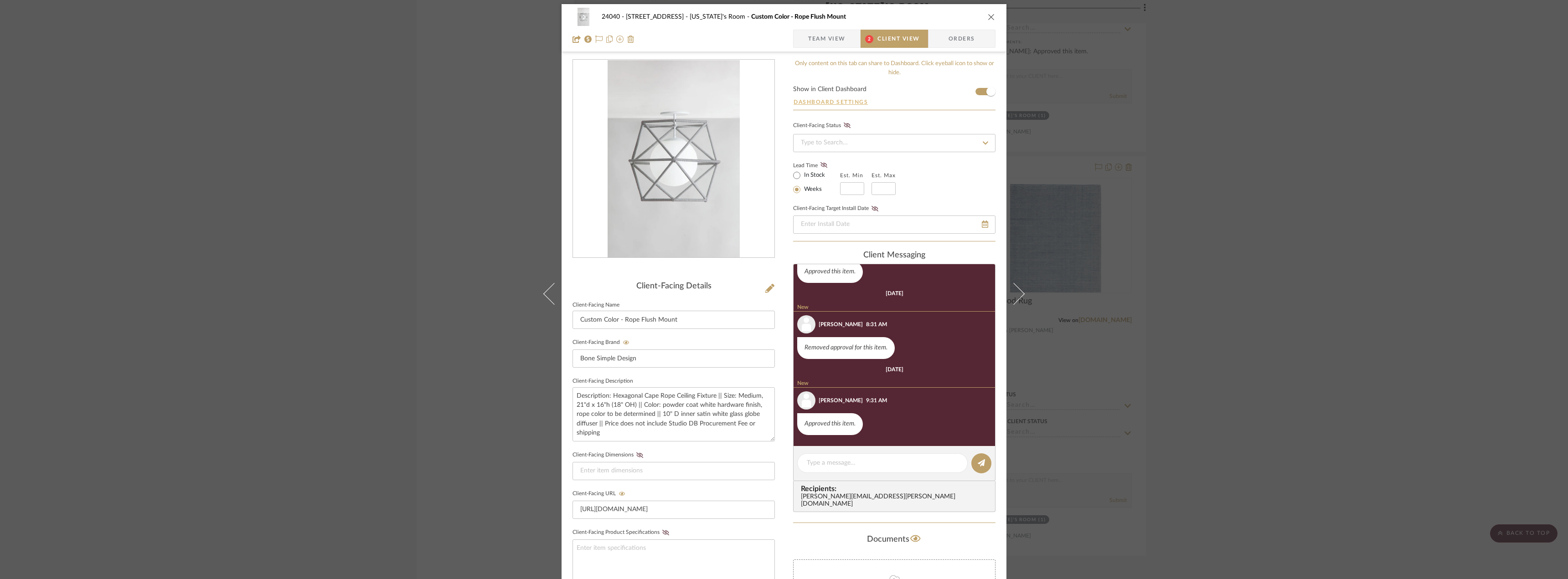
scroll to position [0, 0]
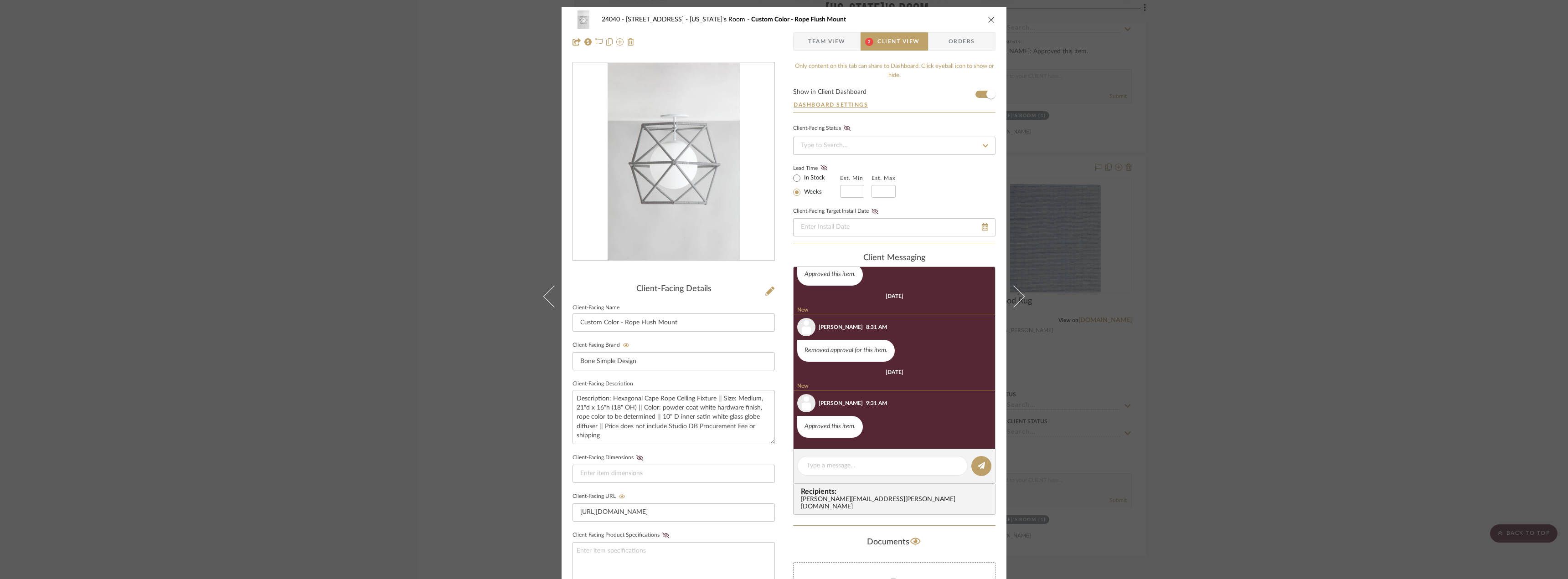
click at [830, 39] on span "Team View" at bounding box center [827, 42] width 37 height 18
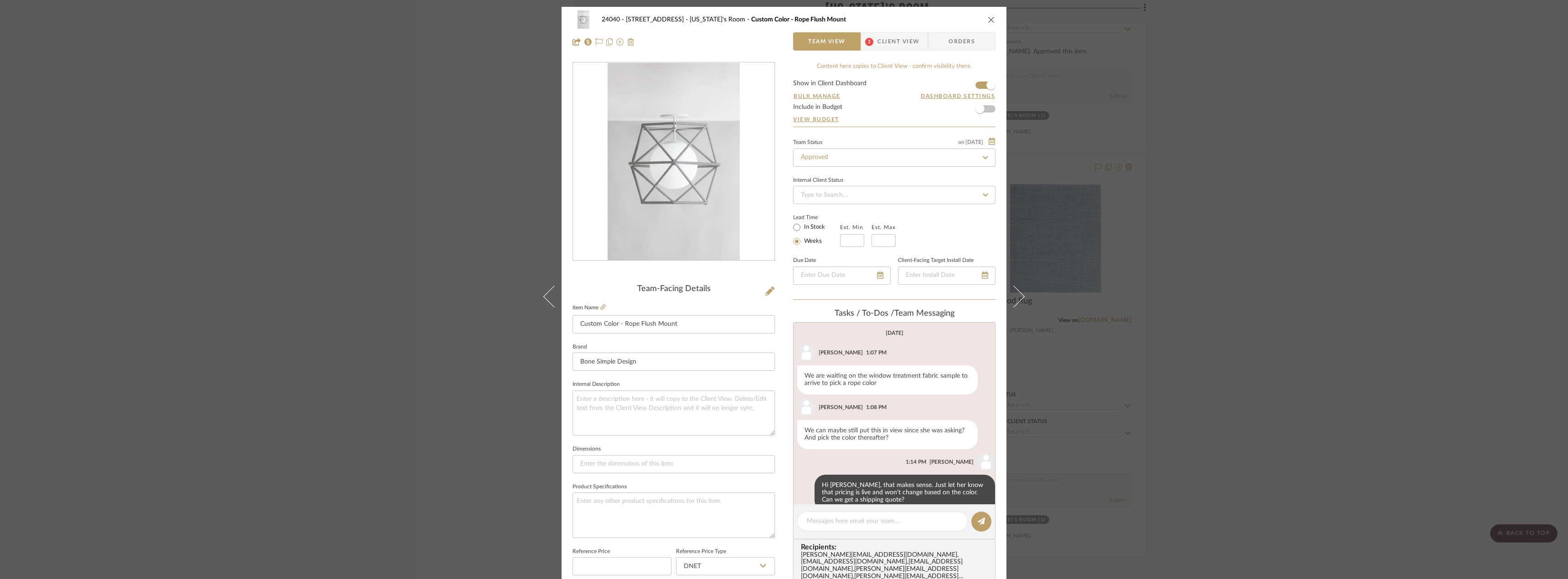
scroll to position [83, 0]
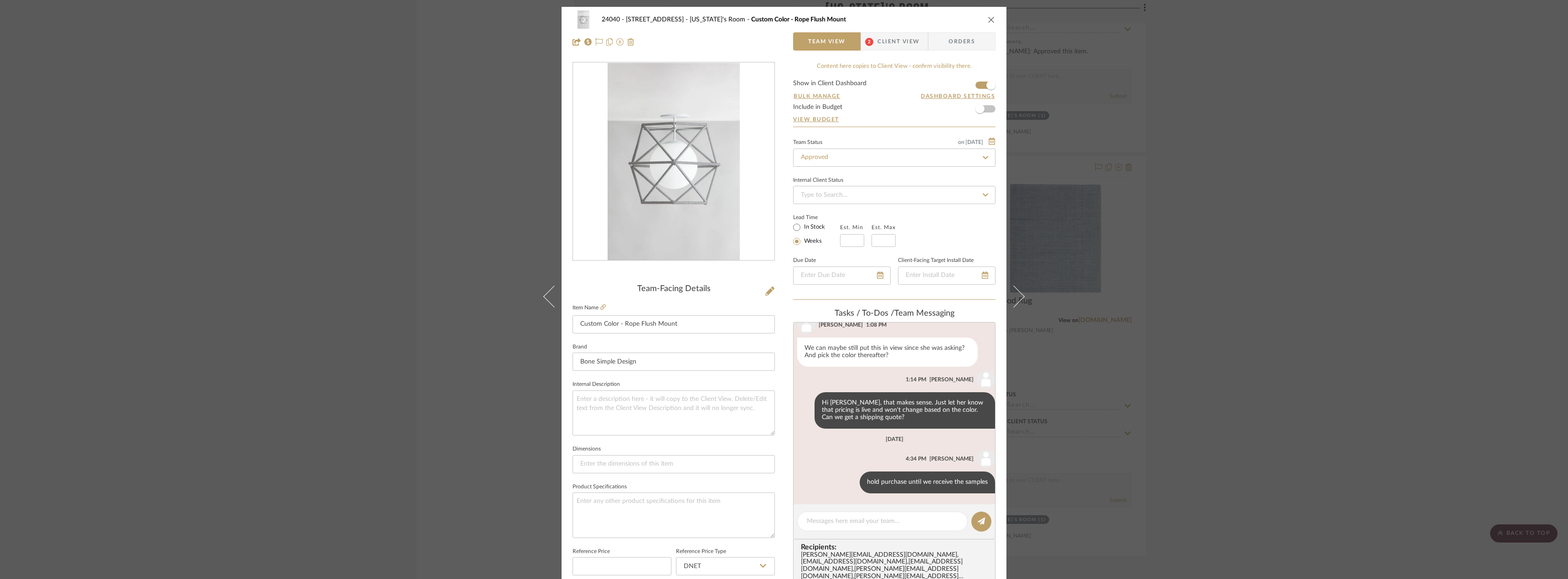
click at [877, 39] on span "Client View" at bounding box center [898, 42] width 42 height 18
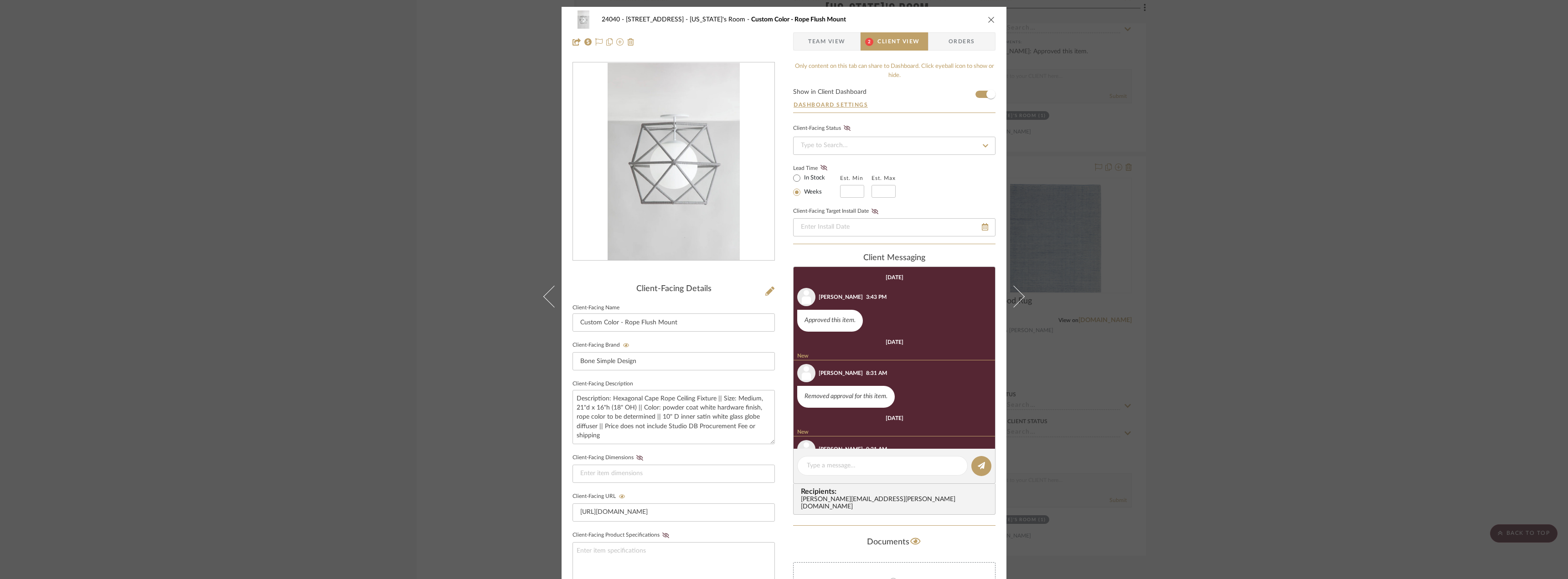
scroll to position [46, 0]
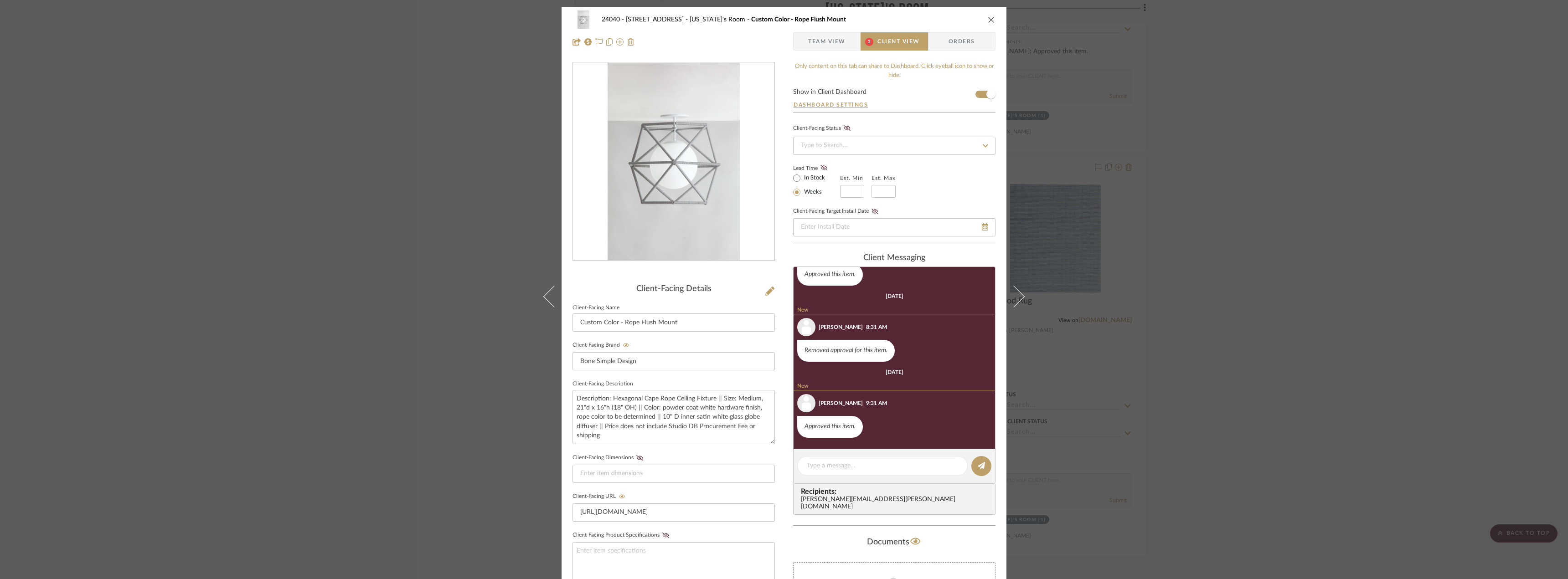
click at [1170, 294] on div "24040 - 171 Columbia Heights Georgia's Room Custom Color - Rope Flush Mount Tea…" at bounding box center [784, 290] width 1568 height 579
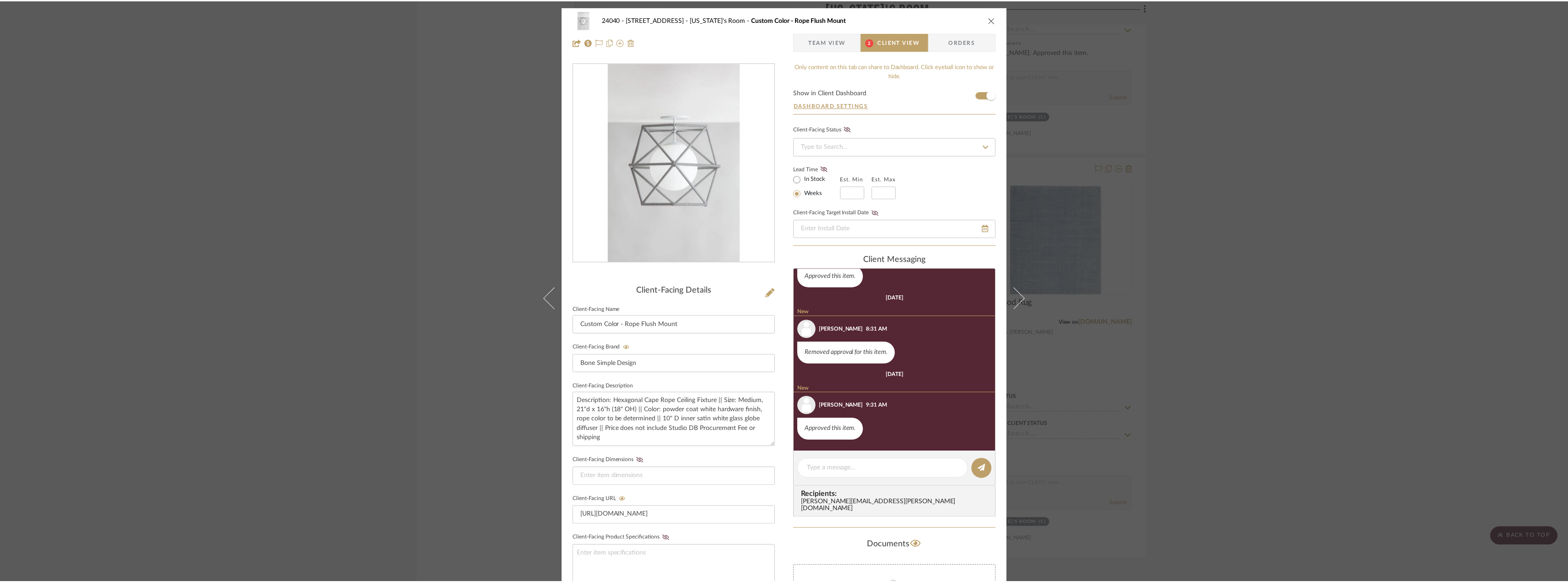
scroll to position [4442, 0]
